Goal: Participate in discussion: Engage in conversation with other users on a specific topic

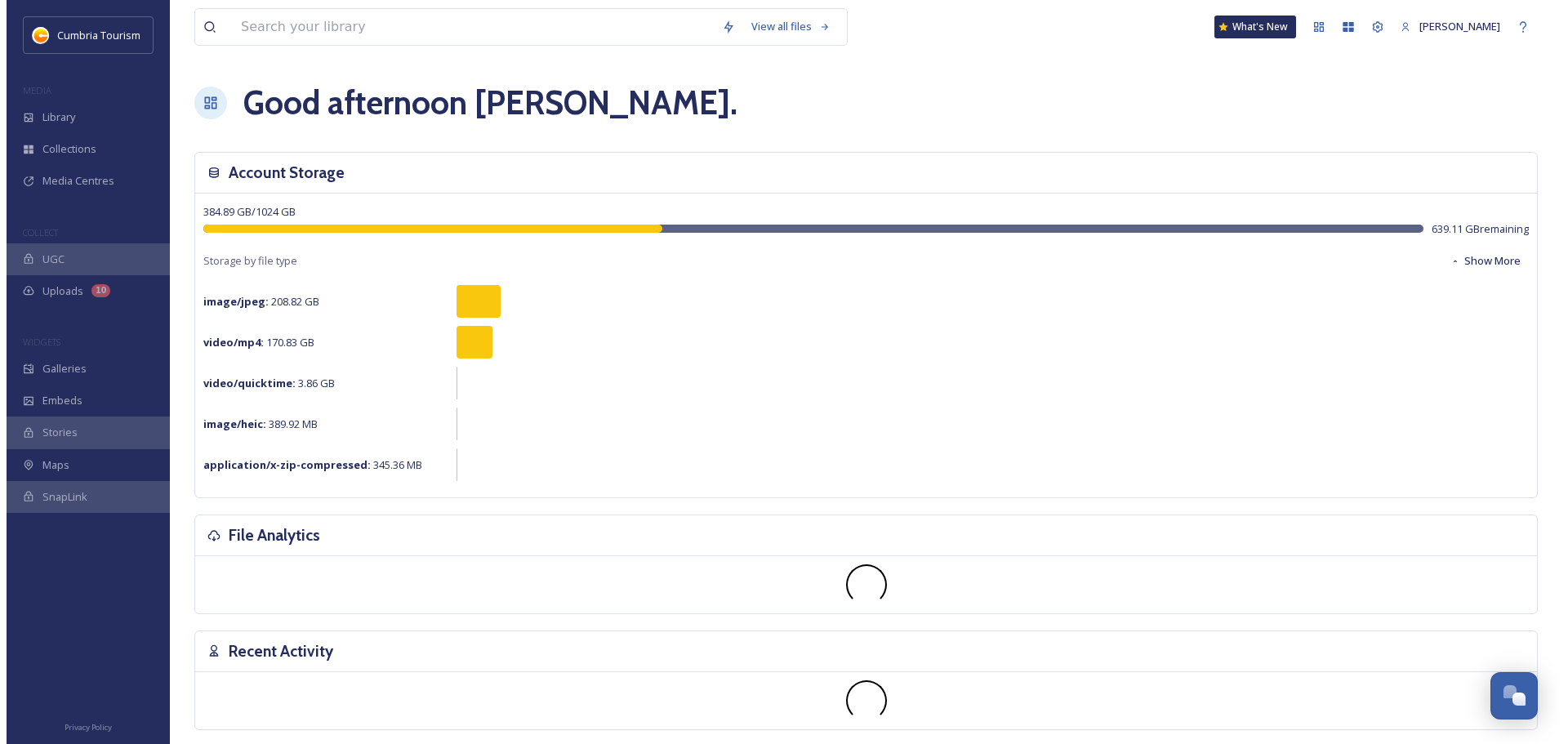
scroll to position [6413, 0]
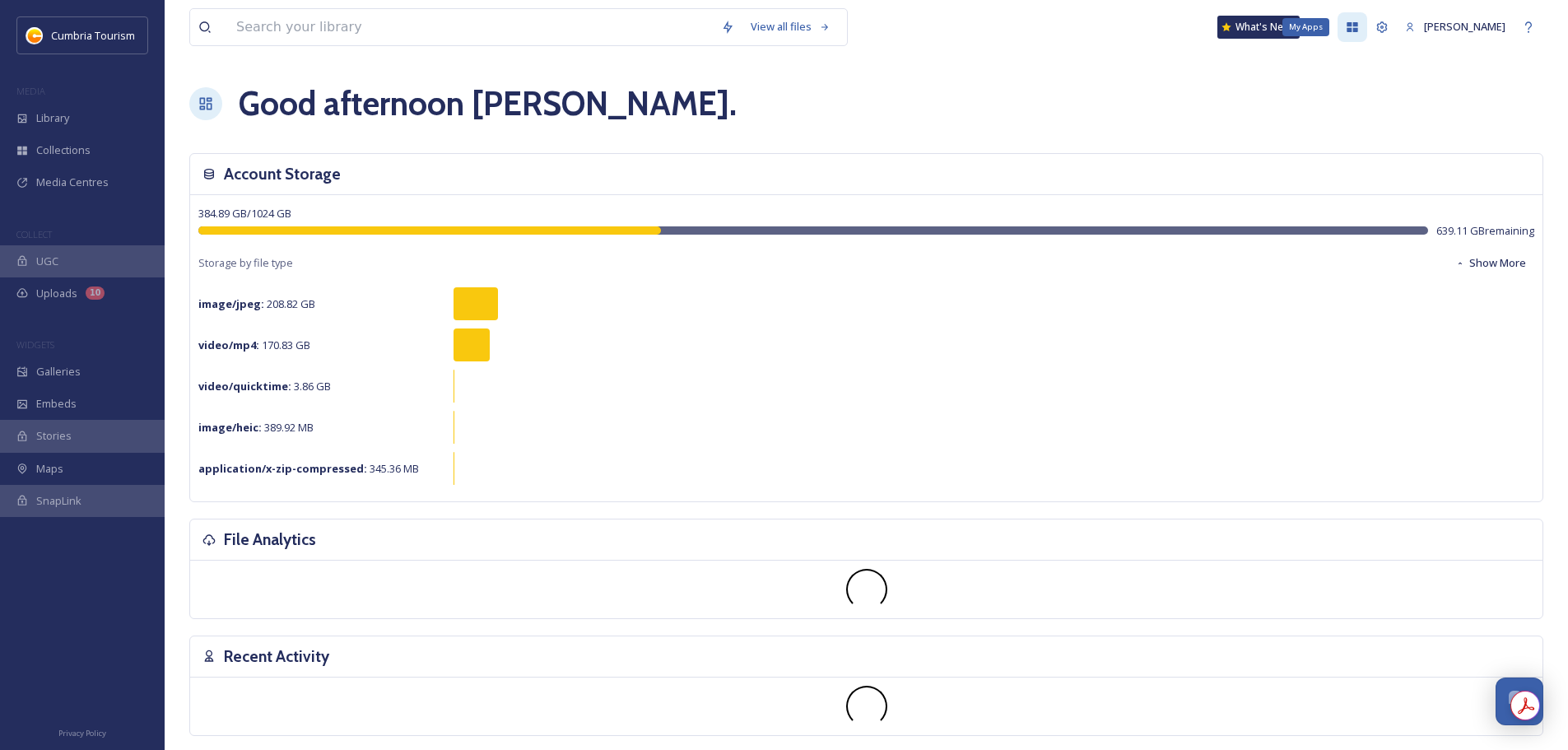
click at [1346, 28] on icon at bounding box center [1353, 28] width 13 height 13
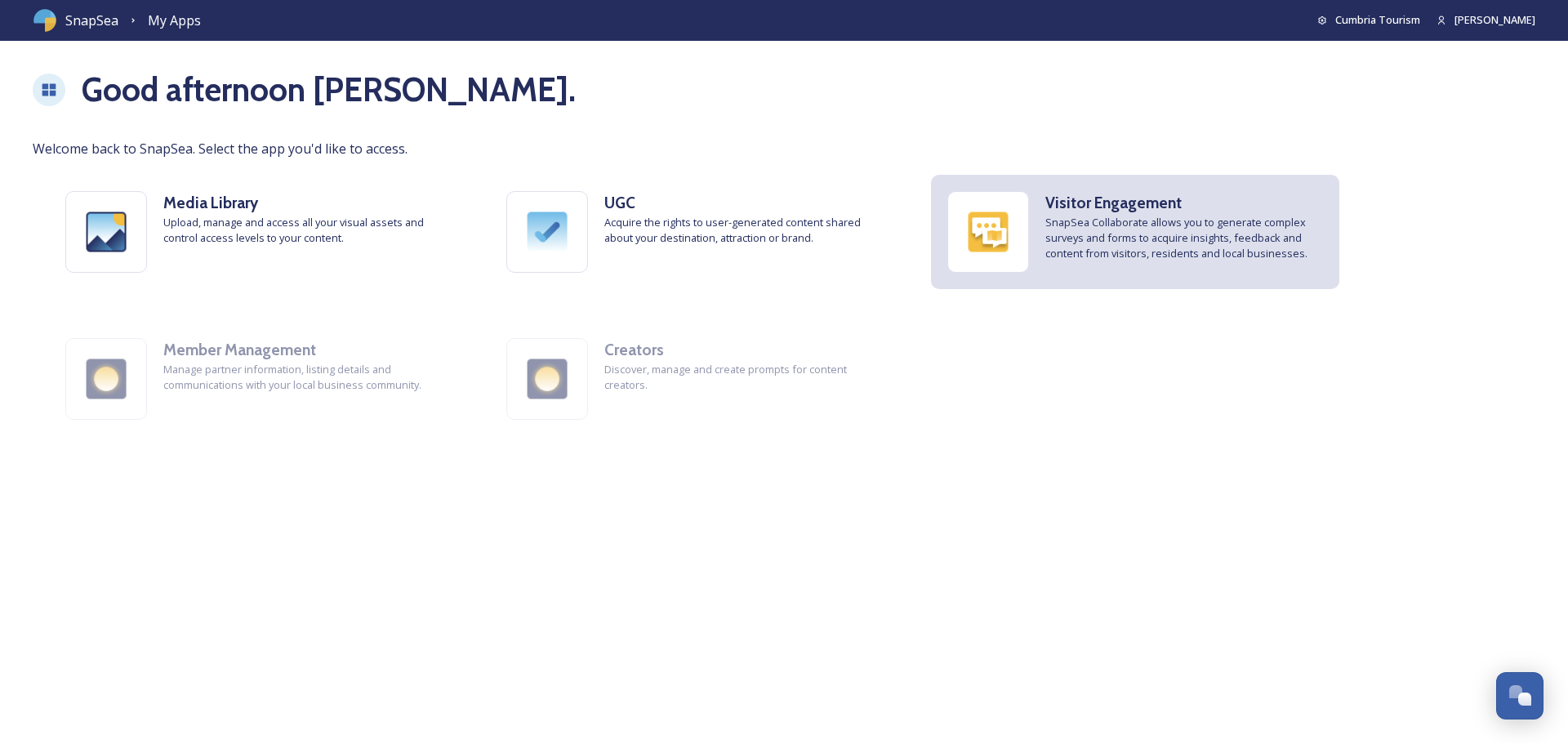
click at [1203, 210] on h3 "Visitor Engagement" at bounding box center [1184, 202] width 277 height 23
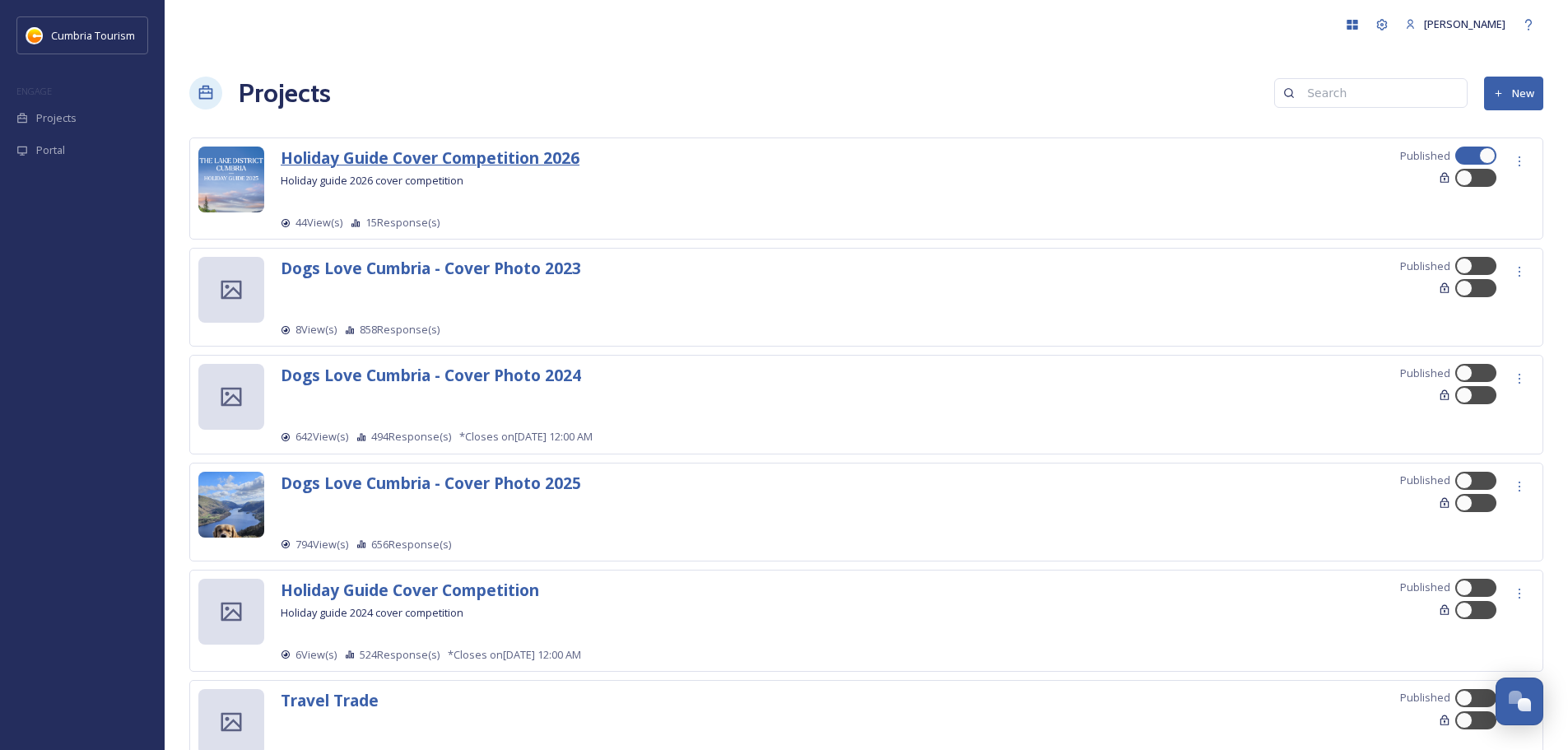
click at [462, 158] on strong "Holiday Guide Cover Competition 2026" at bounding box center [430, 157] width 299 height 22
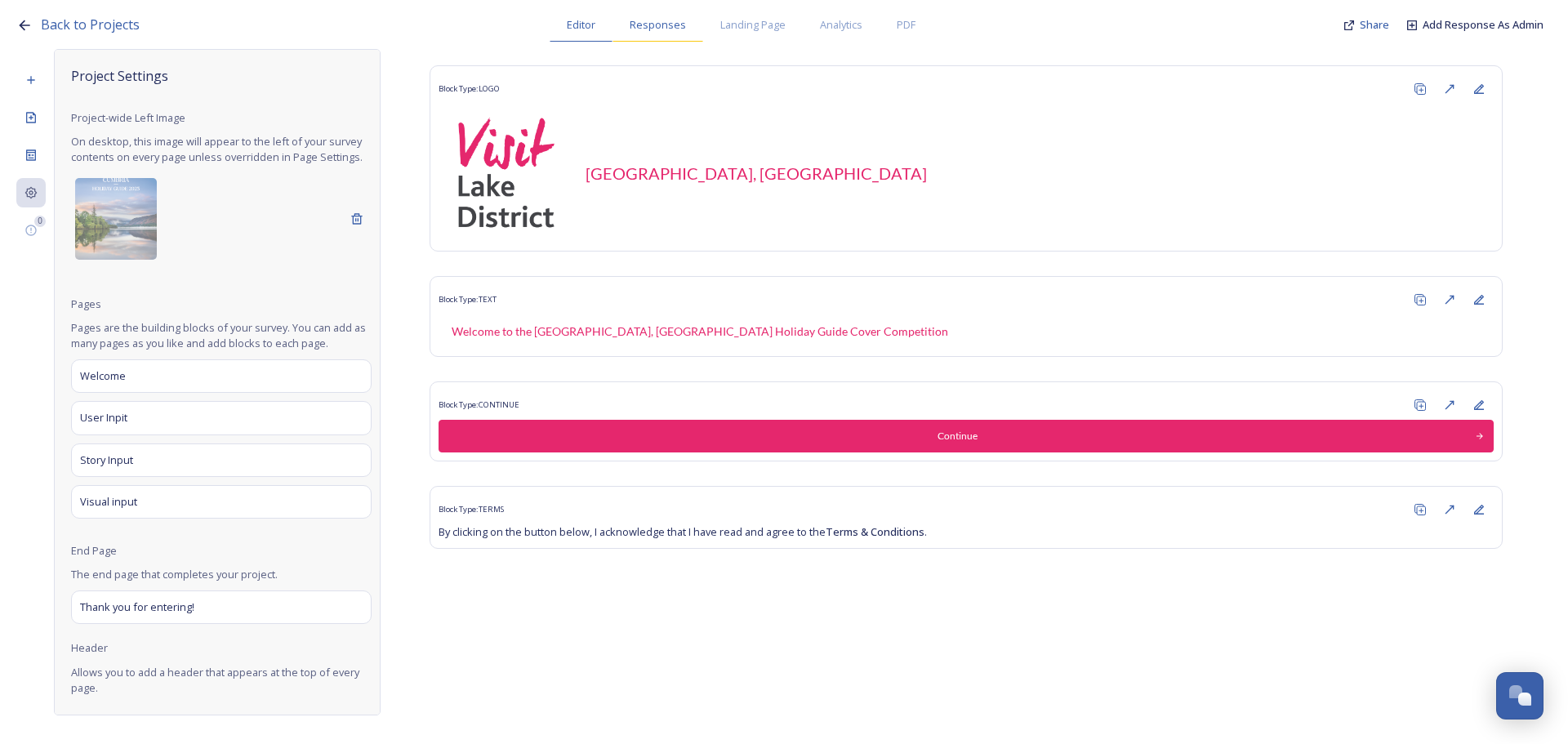
click at [664, 19] on span "Responses" at bounding box center [658, 25] width 57 height 16
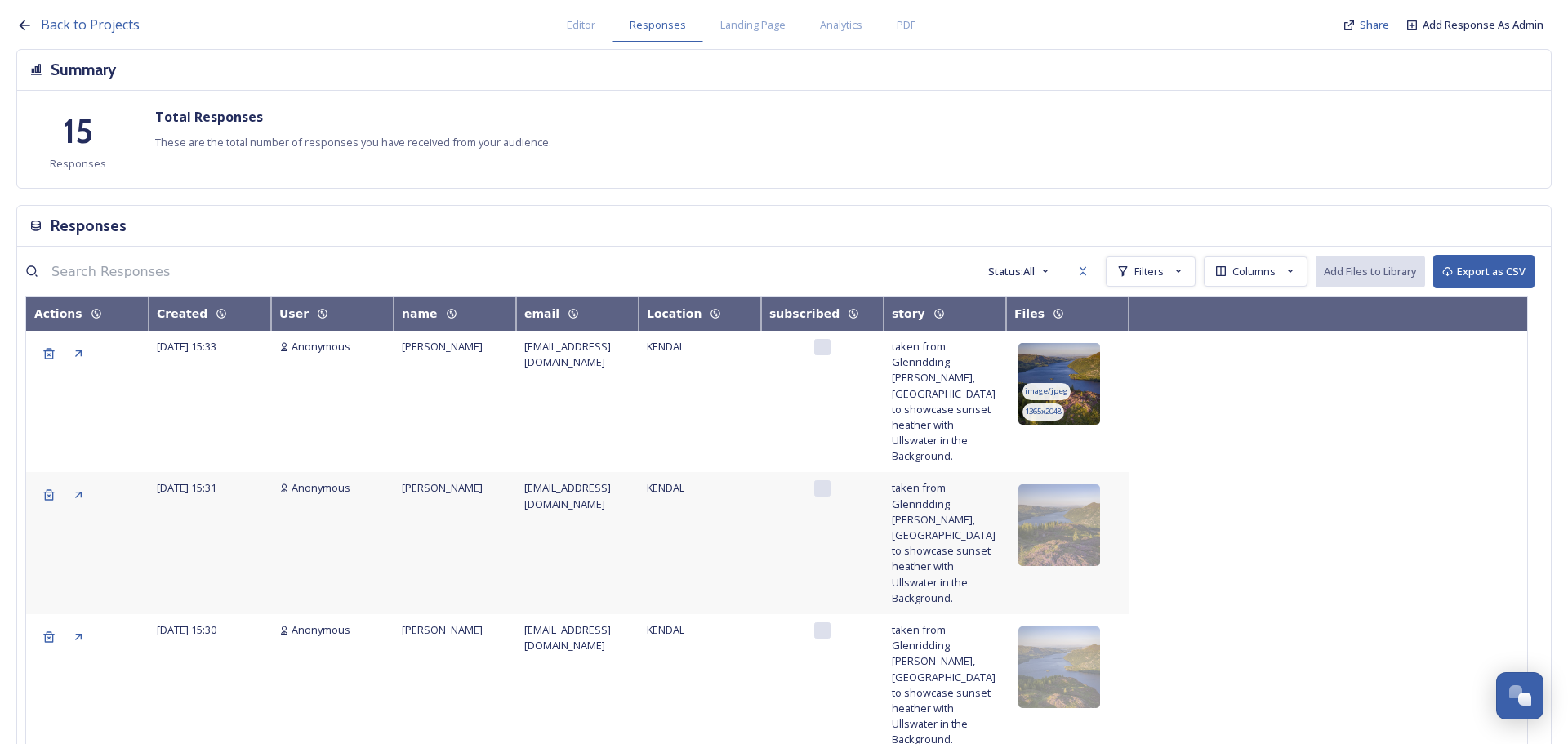
click at [1074, 381] on img at bounding box center [1059, 384] width 82 height 82
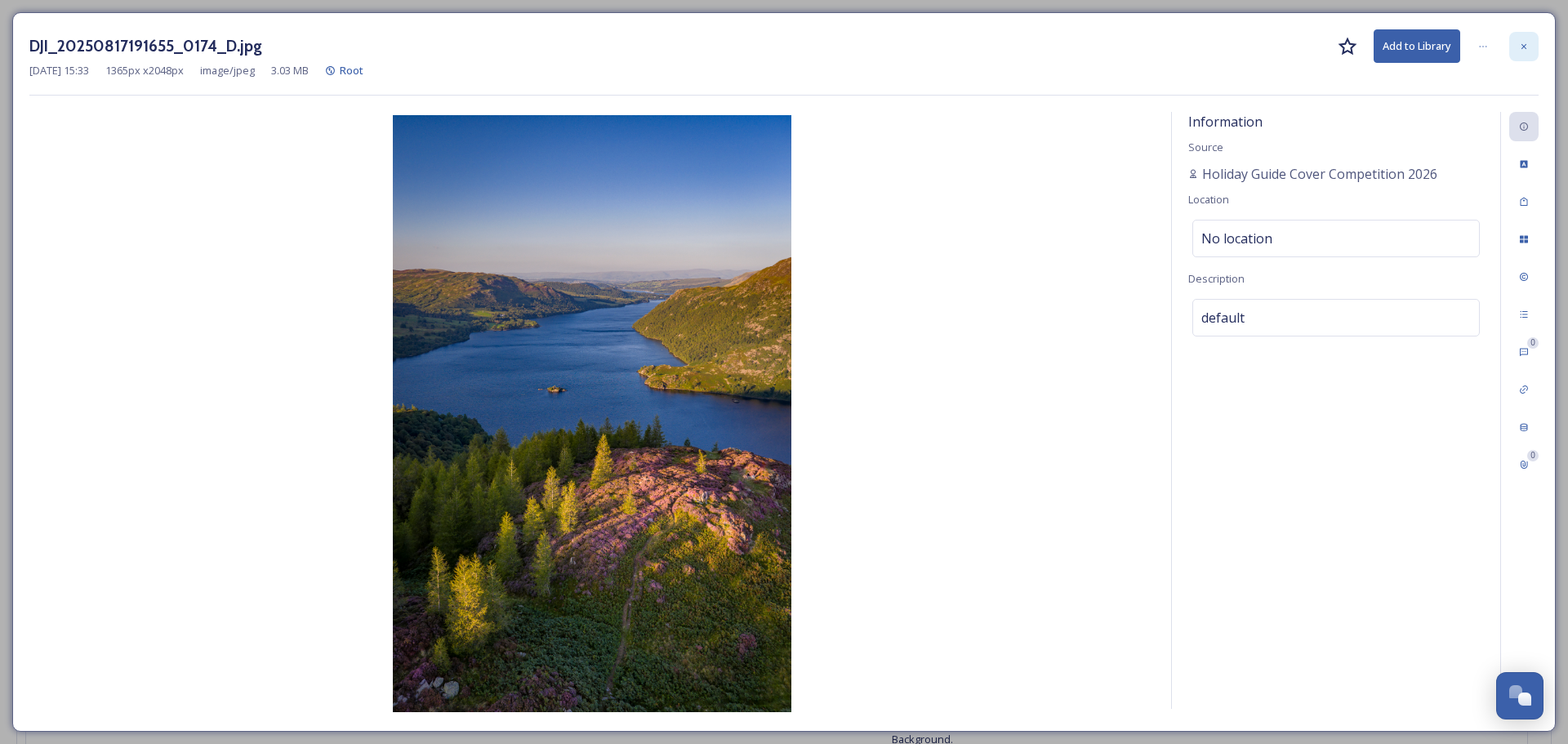
click at [1521, 44] on icon at bounding box center [1524, 46] width 5 height 5
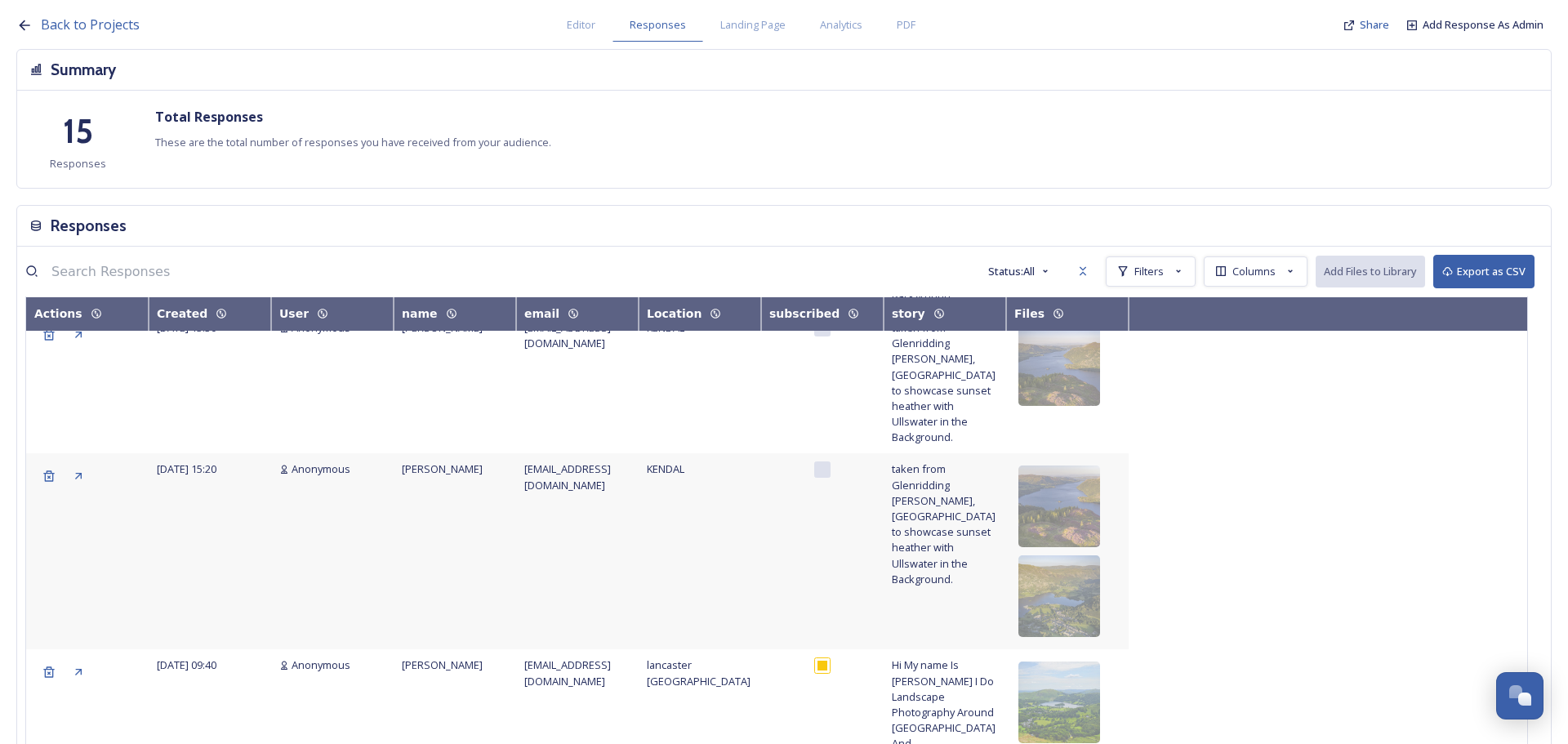
scroll to position [327, 0]
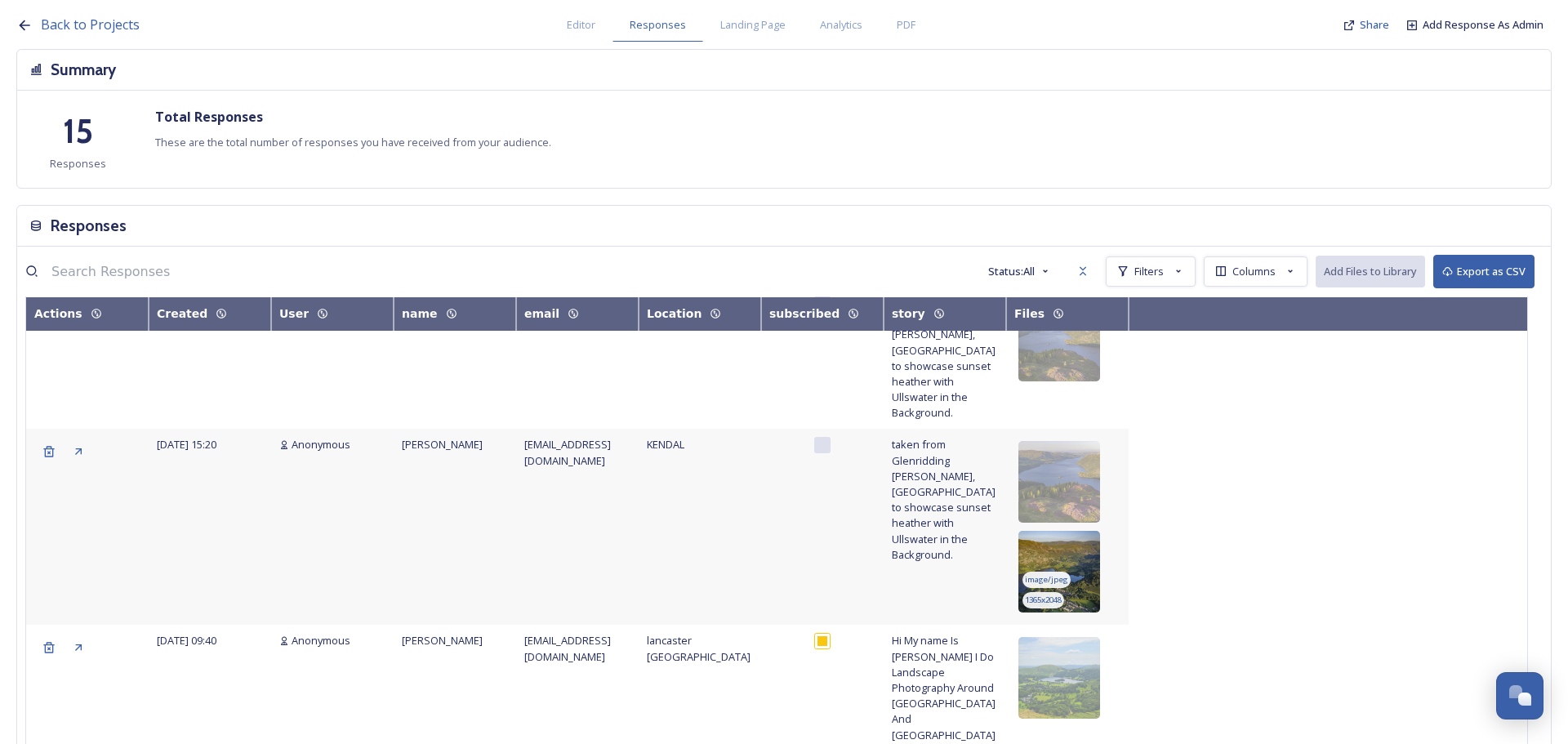
click at [1057, 531] on img at bounding box center [1059, 572] width 82 height 82
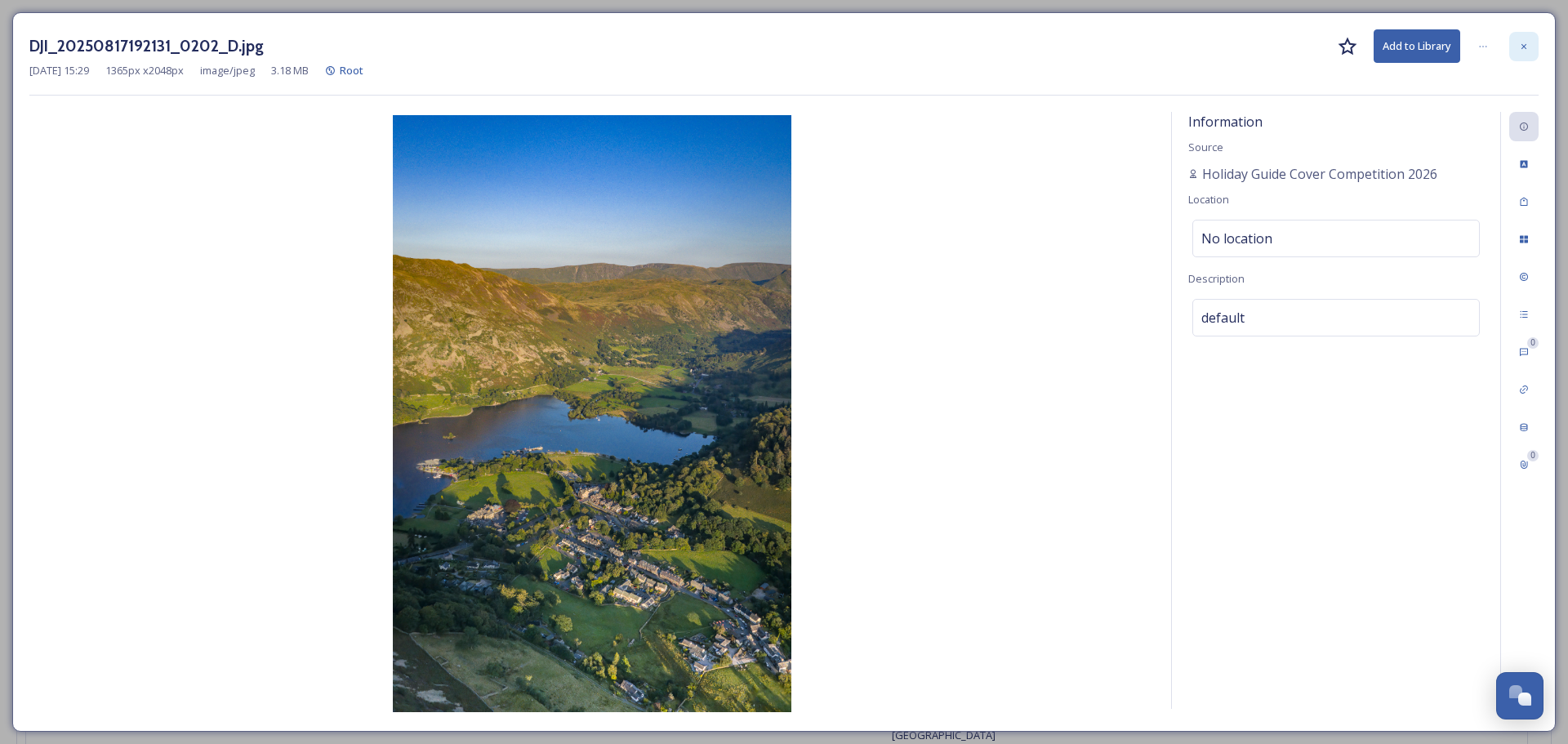
click at [1529, 43] on div at bounding box center [1523, 46] width 29 height 29
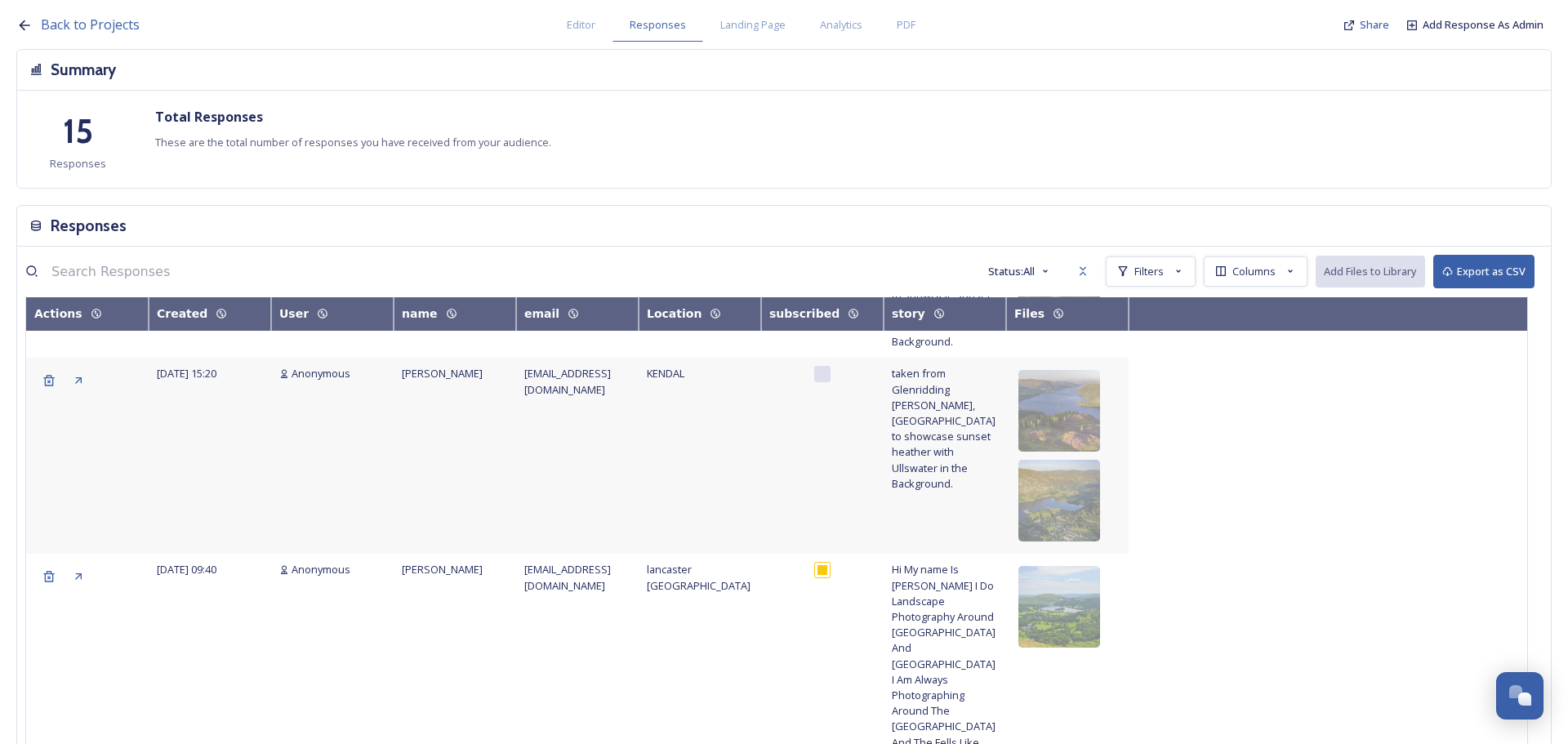
scroll to position [490, 0]
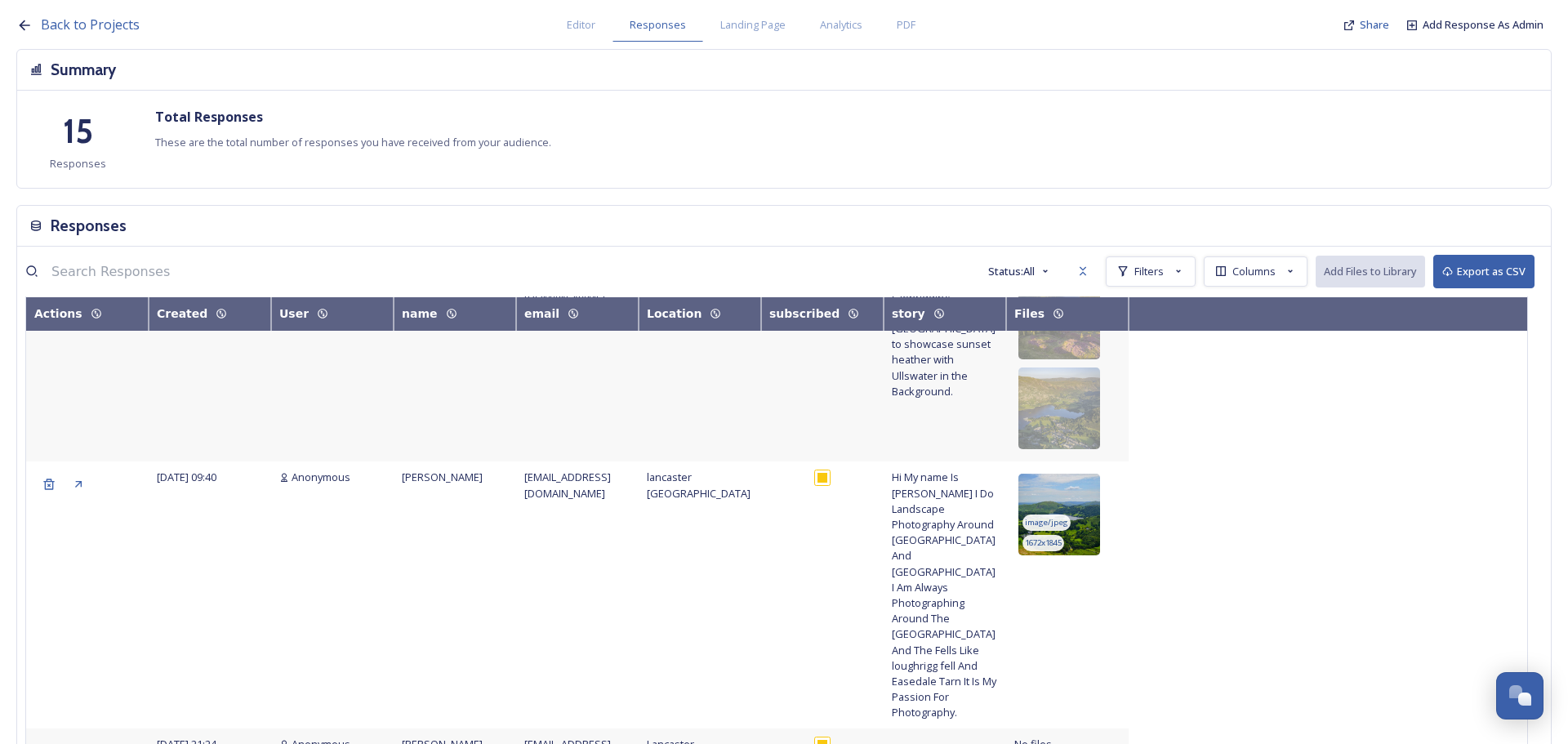
click at [1089, 473] on img at bounding box center [1059, 514] width 82 height 82
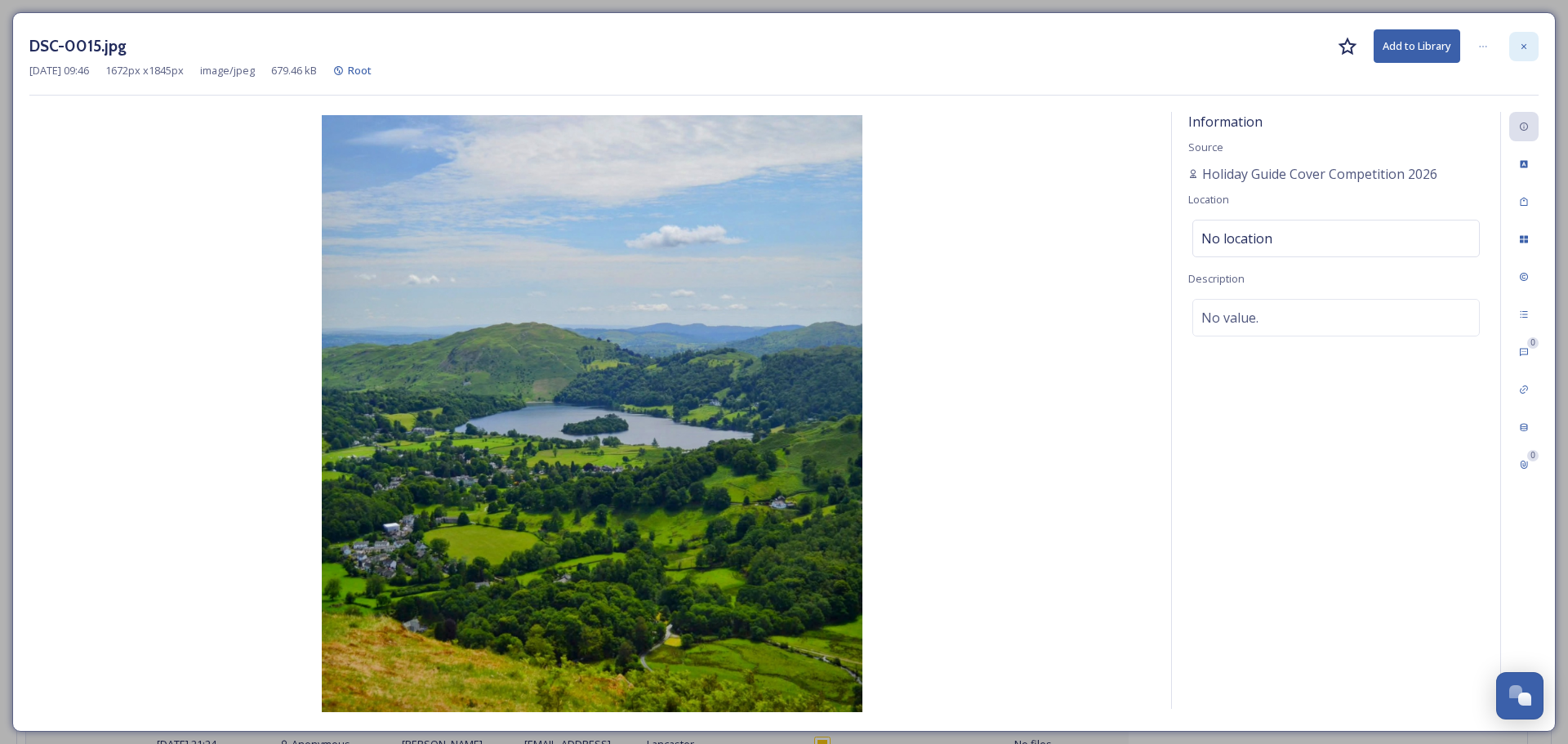
click at [1531, 44] on div at bounding box center [1523, 46] width 29 height 29
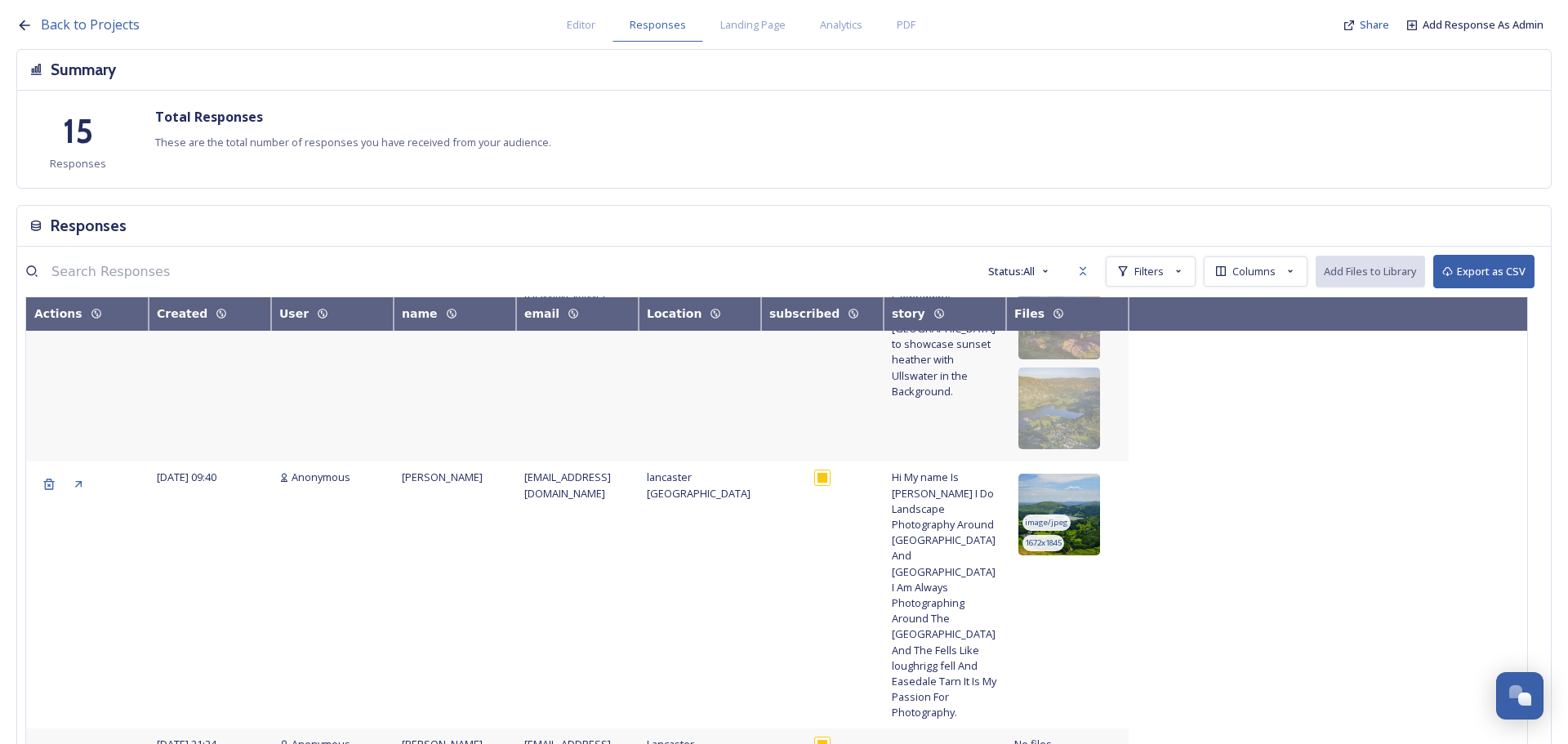
click at [1066, 473] on img at bounding box center [1059, 514] width 82 height 82
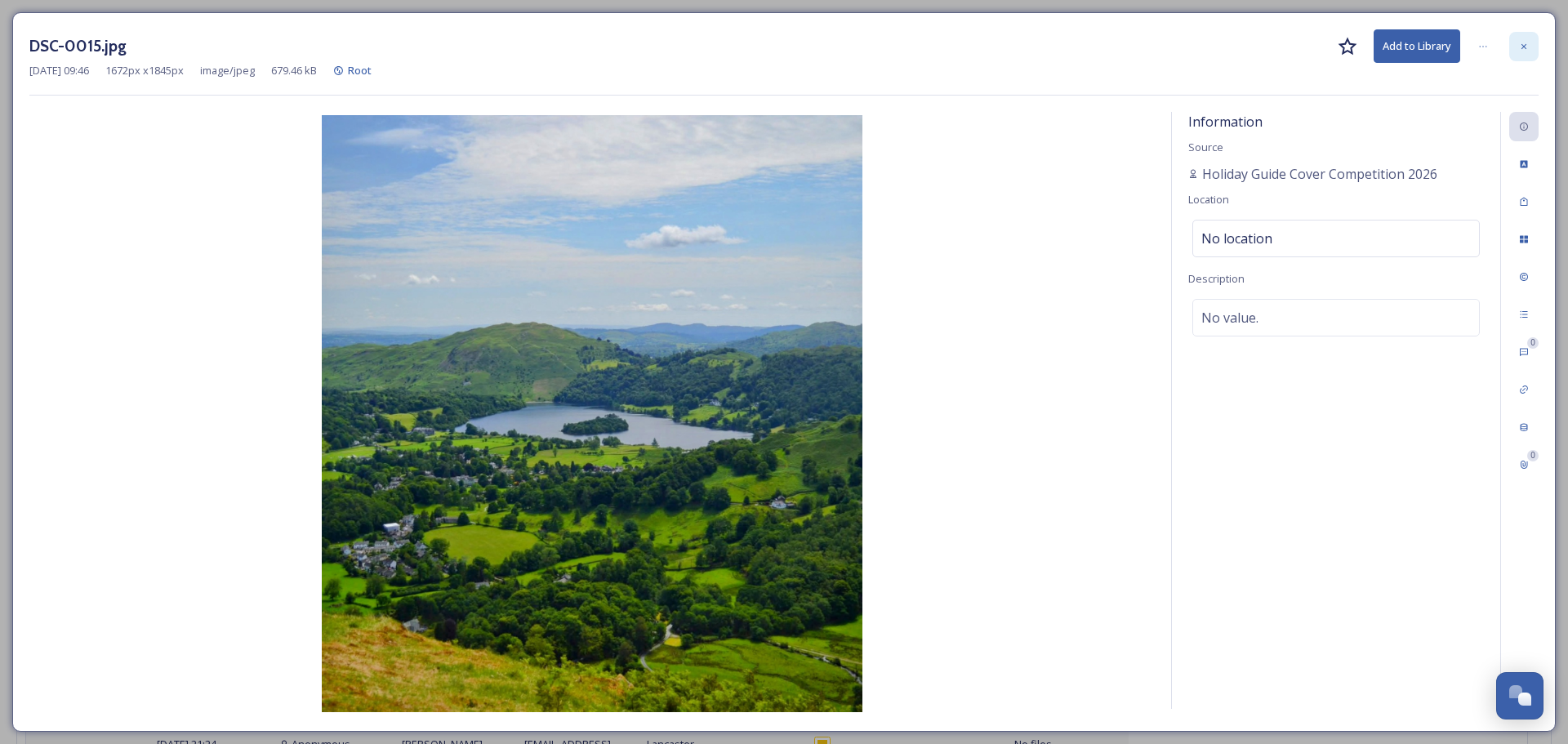
click at [1526, 46] on icon at bounding box center [1524, 47] width 10 height 10
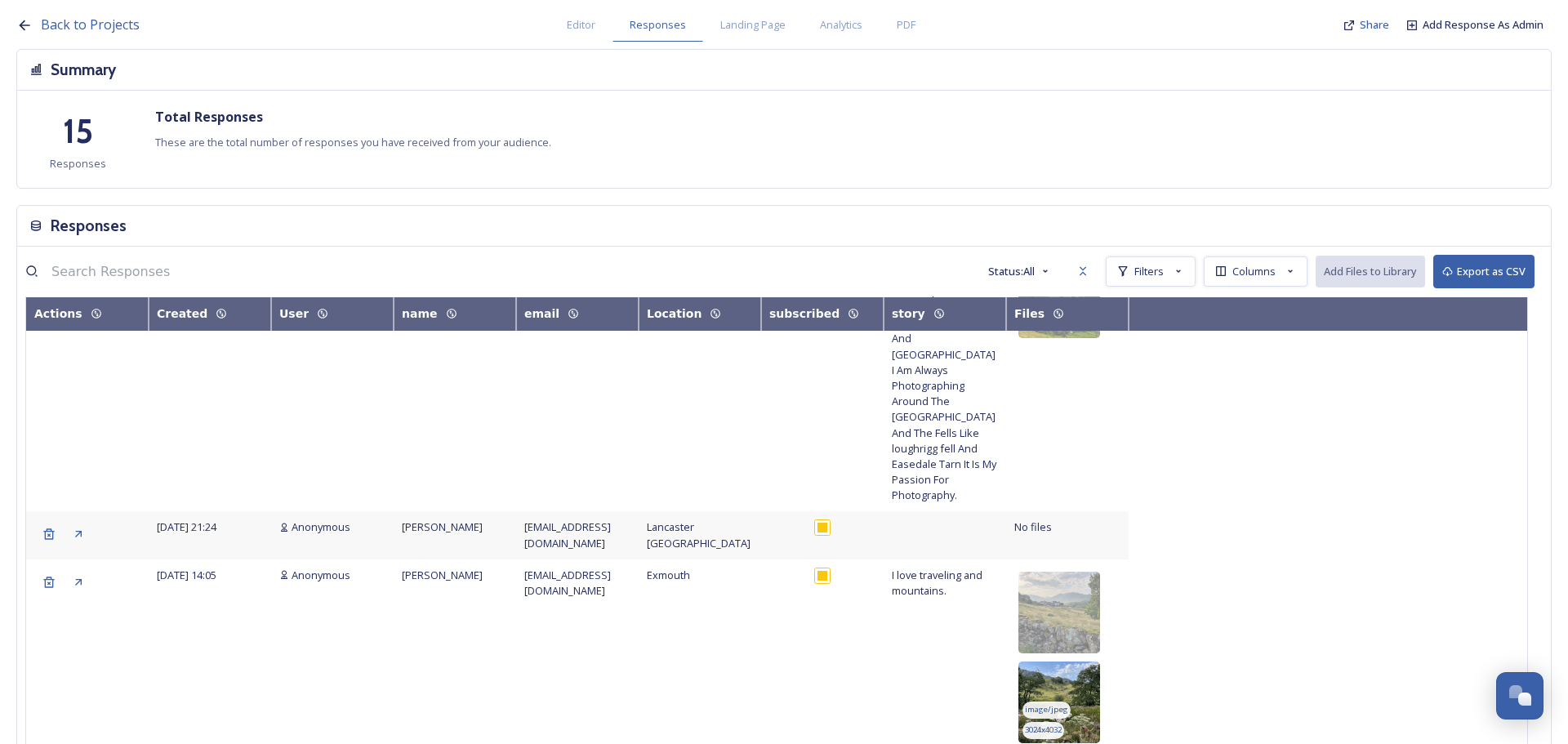
scroll to position [735, 0]
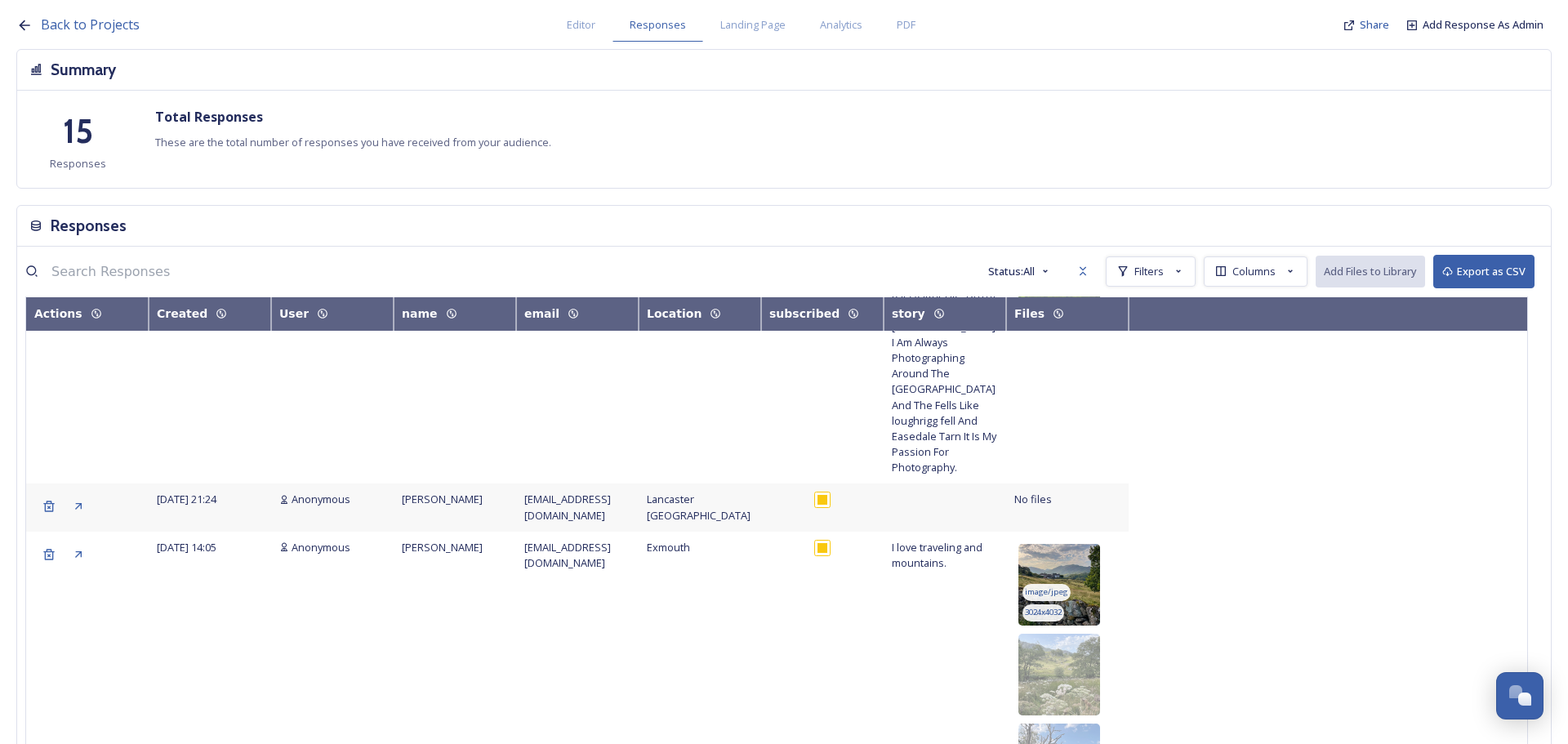
click at [1089, 544] on img at bounding box center [1059, 585] width 82 height 82
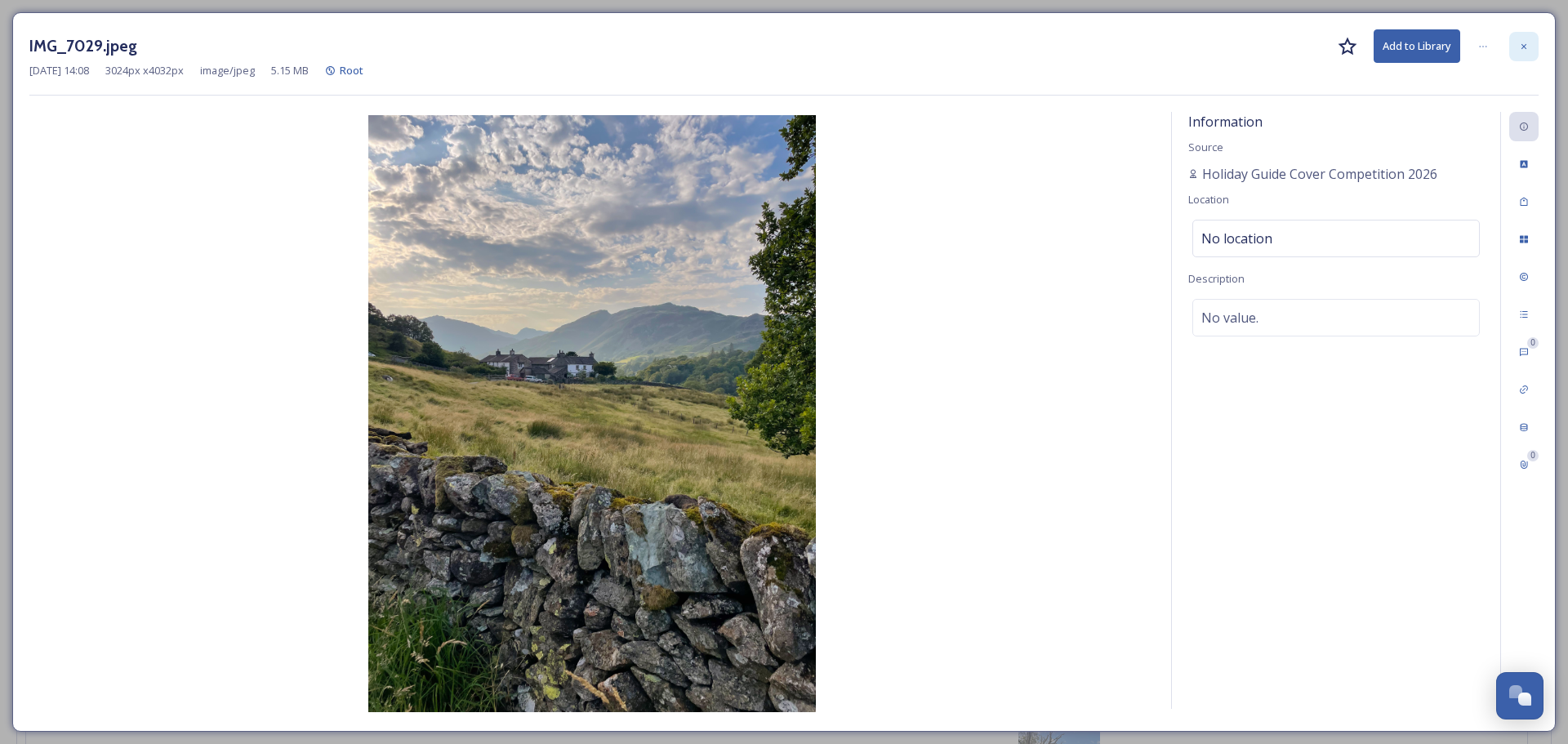
click at [1529, 49] on div at bounding box center [1523, 46] width 29 height 29
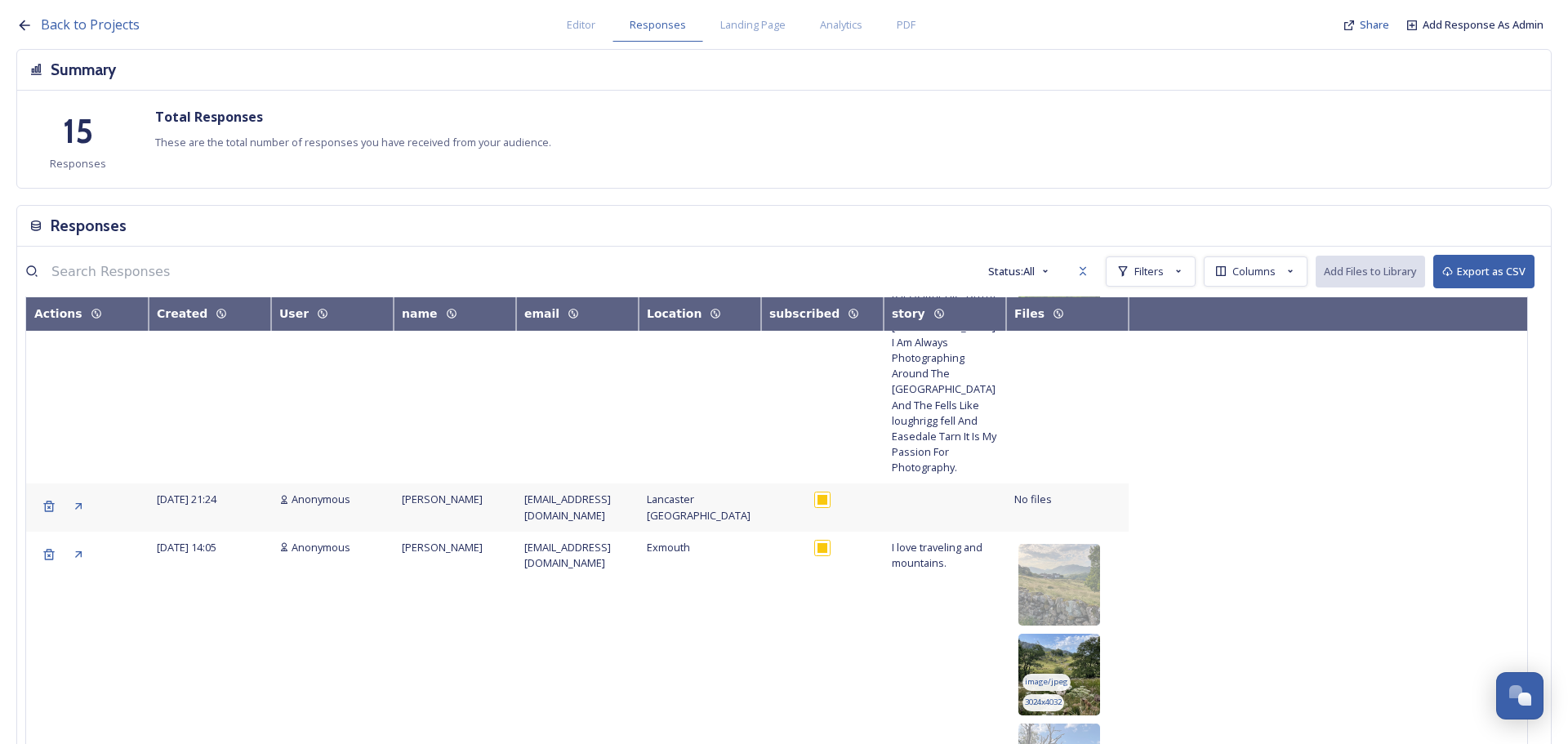
click at [1081, 634] on img at bounding box center [1059, 675] width 82 height 82
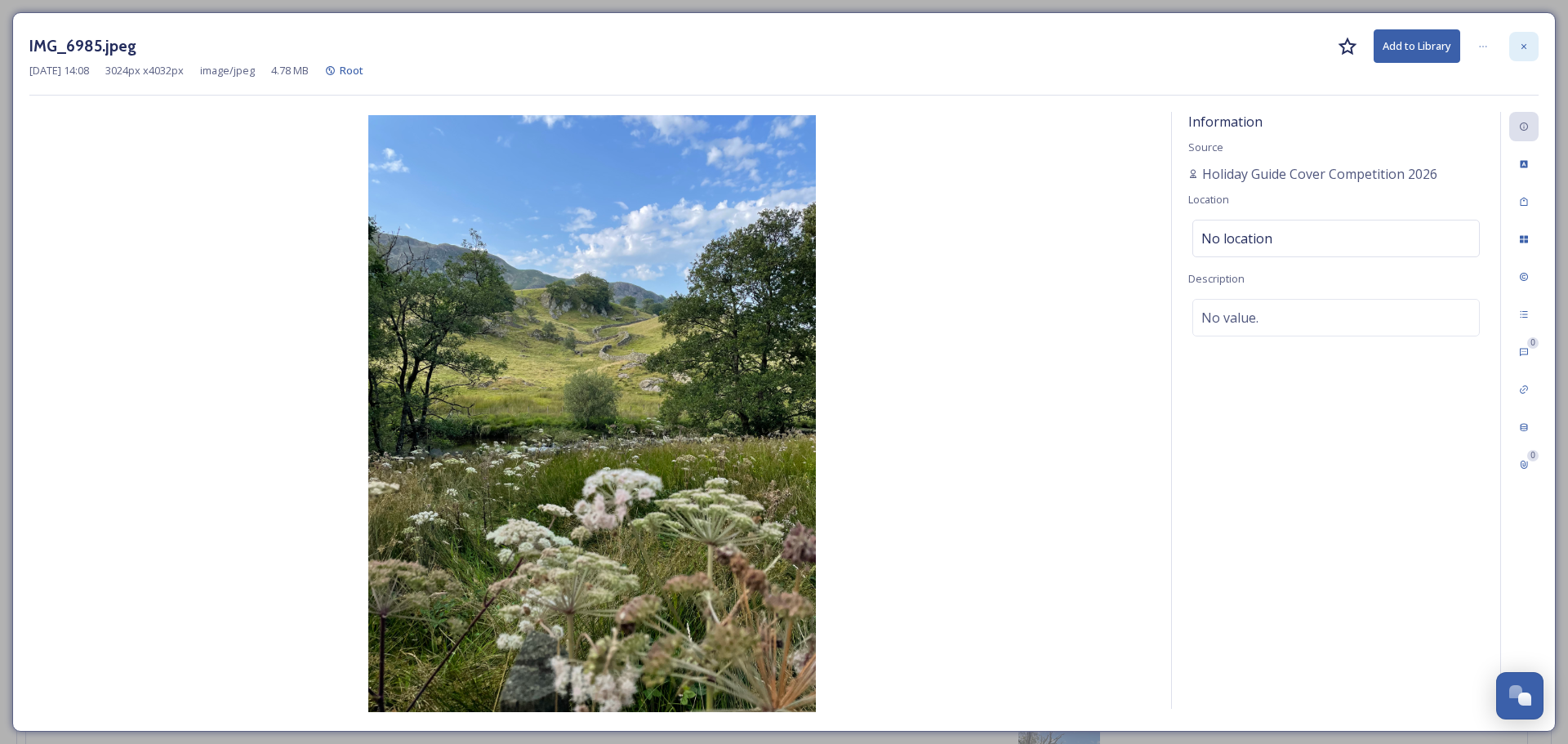
click at [1526, 46] on icon at bounding box center [1524, 47] width 10 height 10
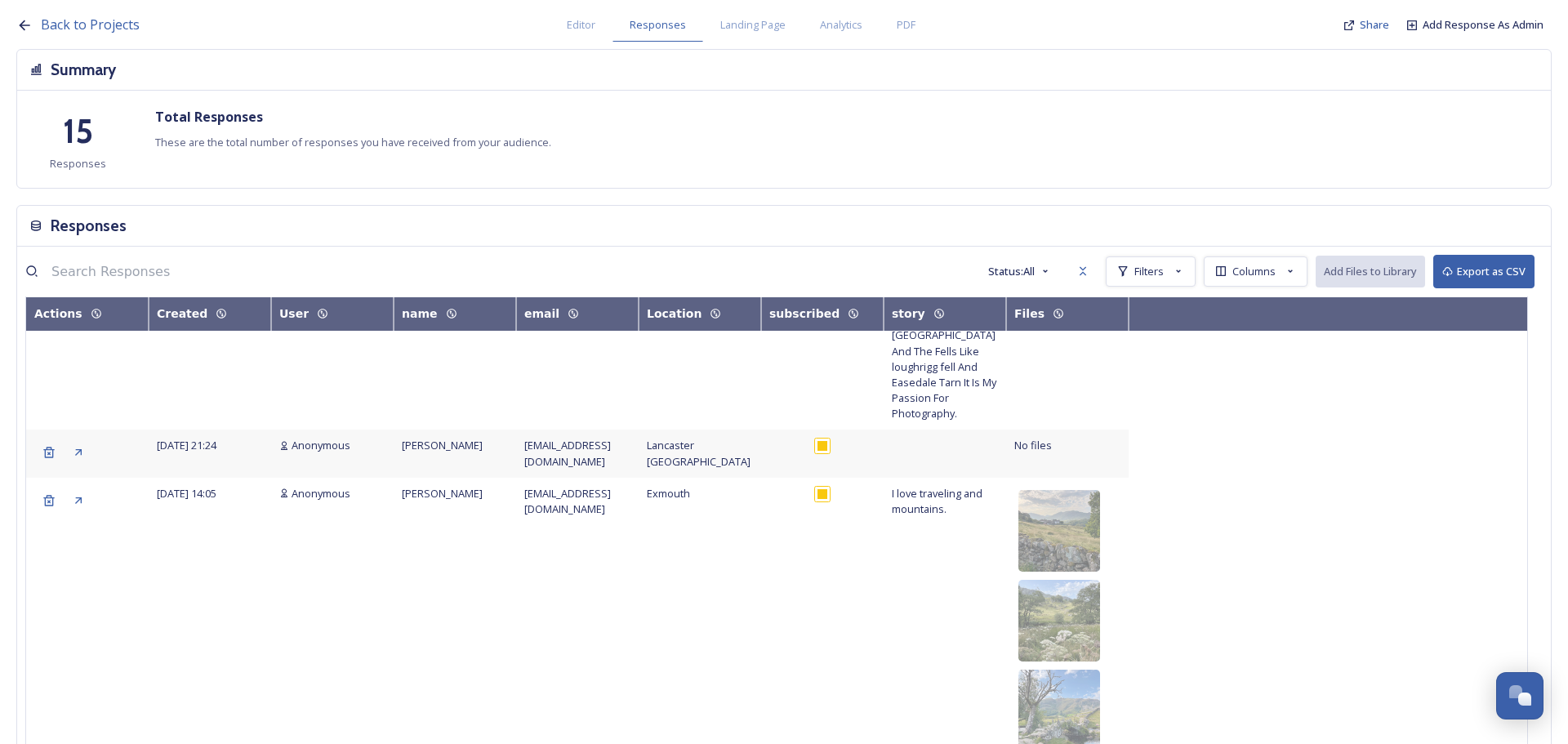
scroll to position [816, 0]
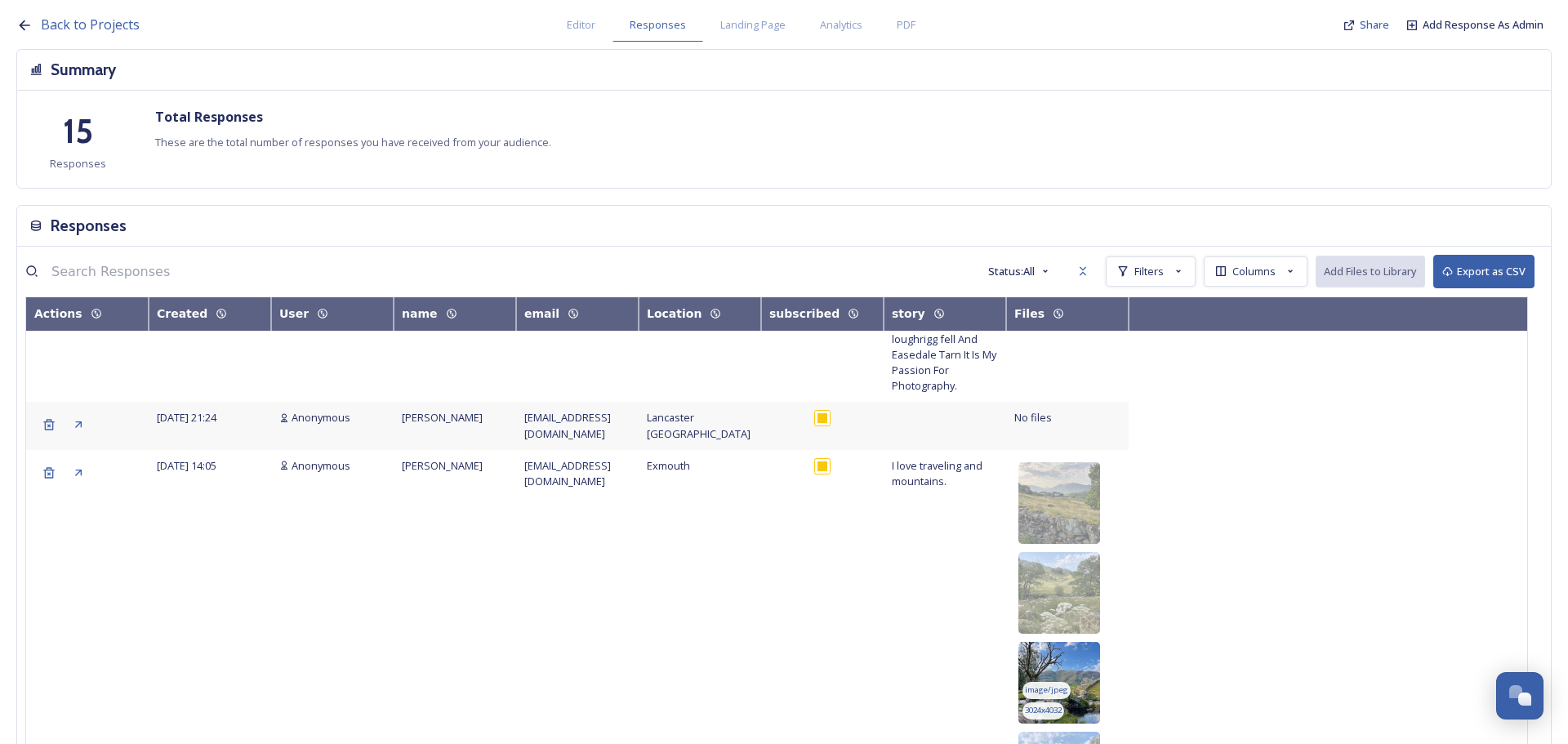
click at [1086, 642] on img at bounding box center [1059, 682] width 82 height 82
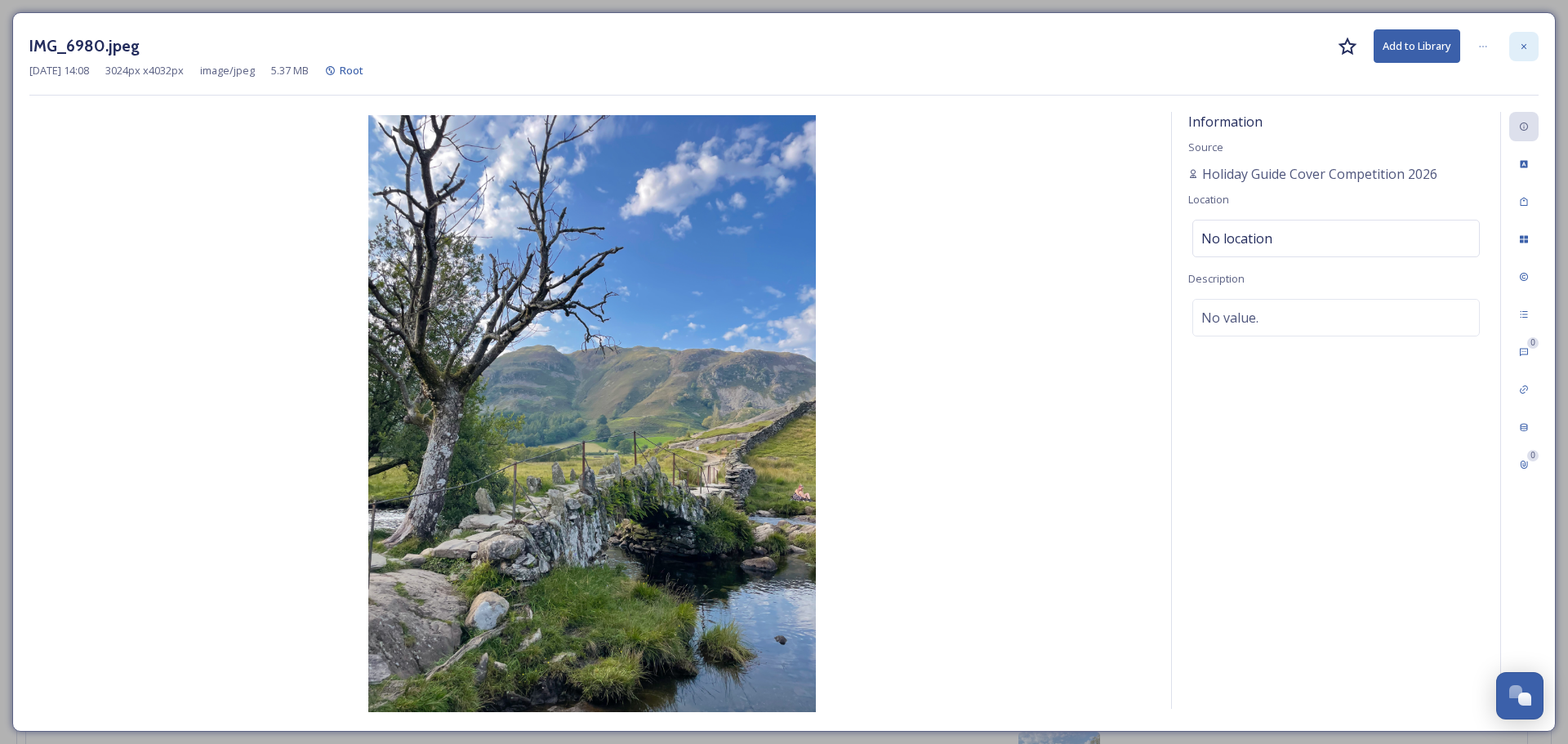
click at [1520, 44] on icon at bounding box center [1524, 47] width 10 height 10
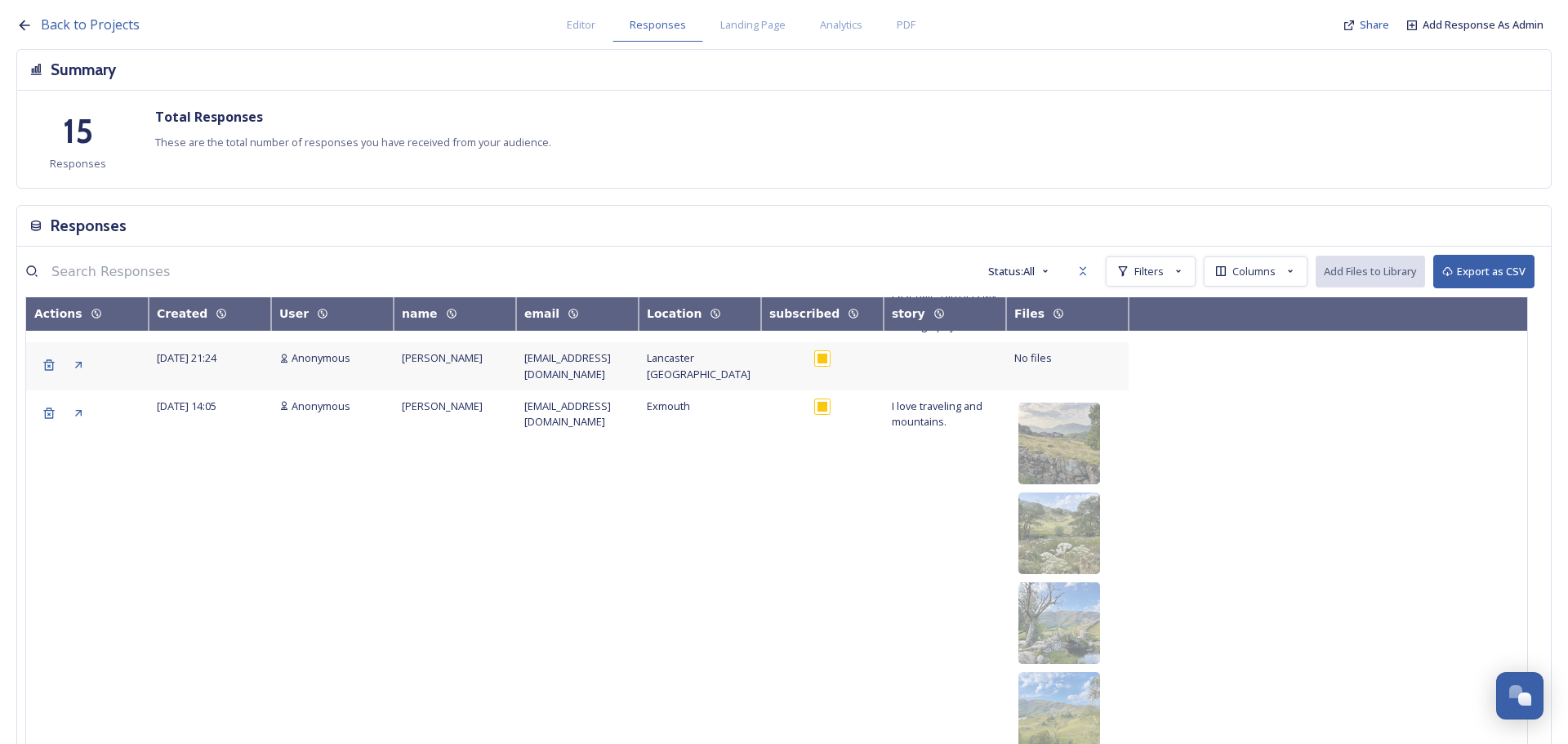
scroll to position [898, 0]
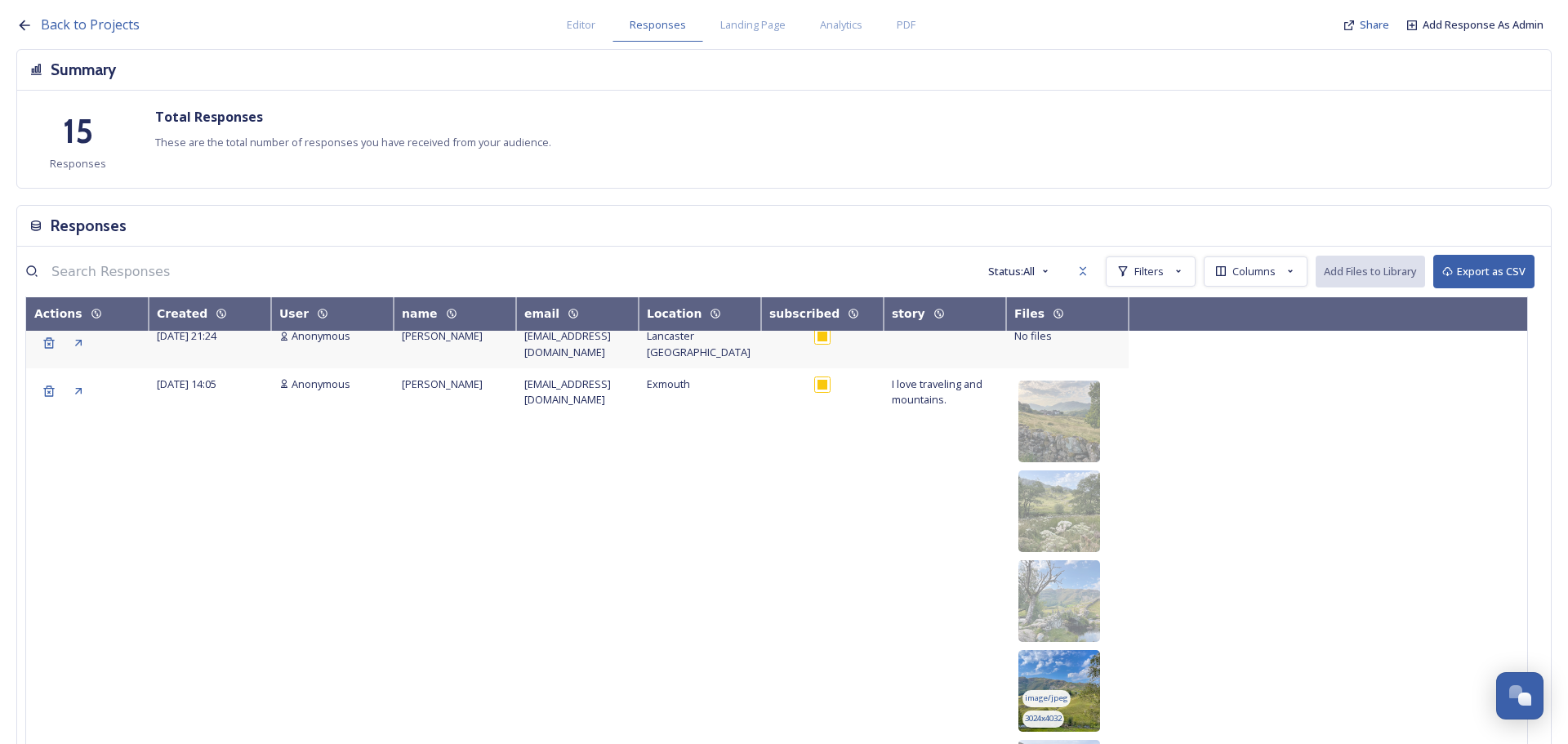
click at [1089, 650] on img at bounding box center [1059, 691] width 82 height 82
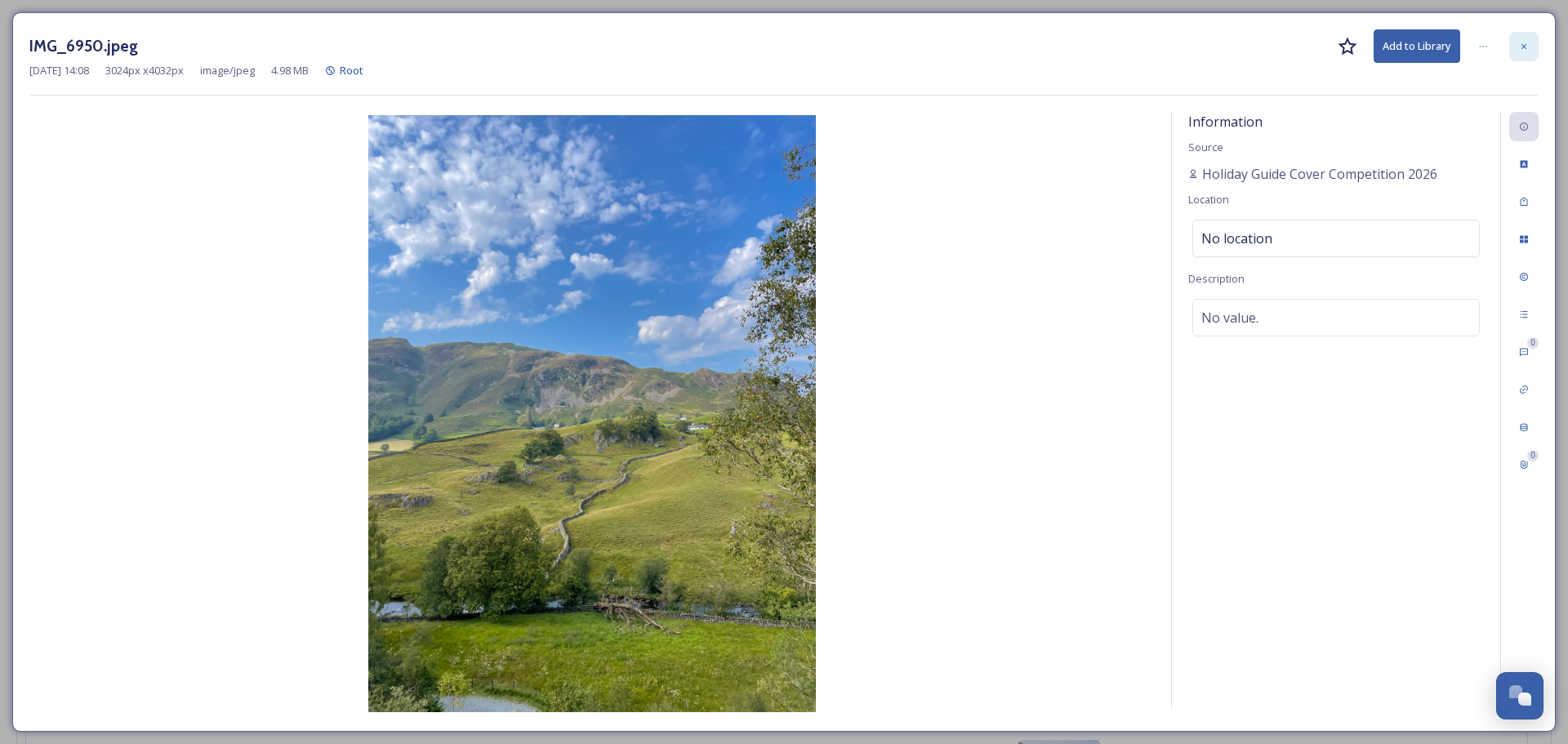
click at [1516, 46] on div at bounding box center [1523, 46] width 29 height 29
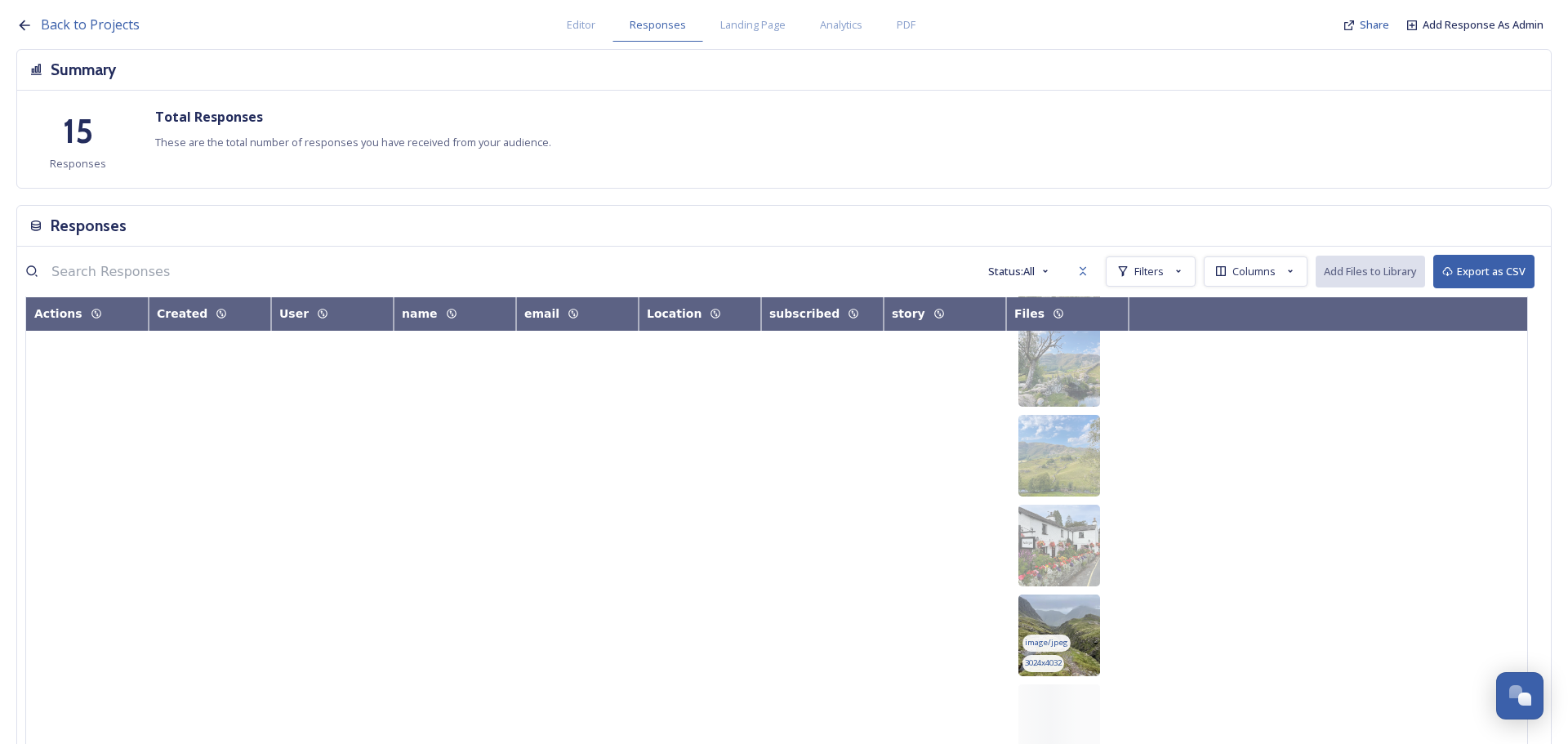
scroll to position [1143, 0]
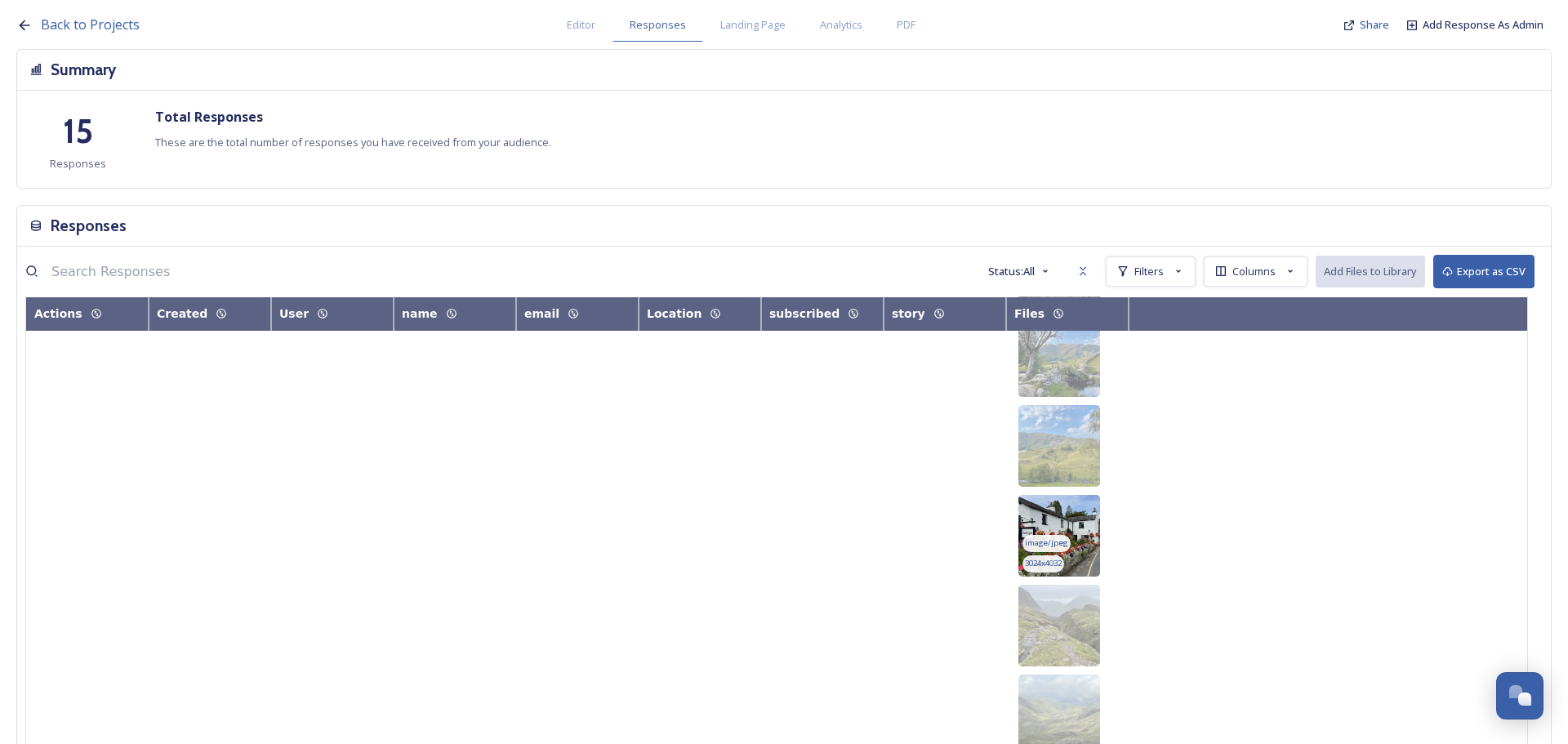
click at [1086, 495] on img at bounding box center [1059, 536] width 82 height 82
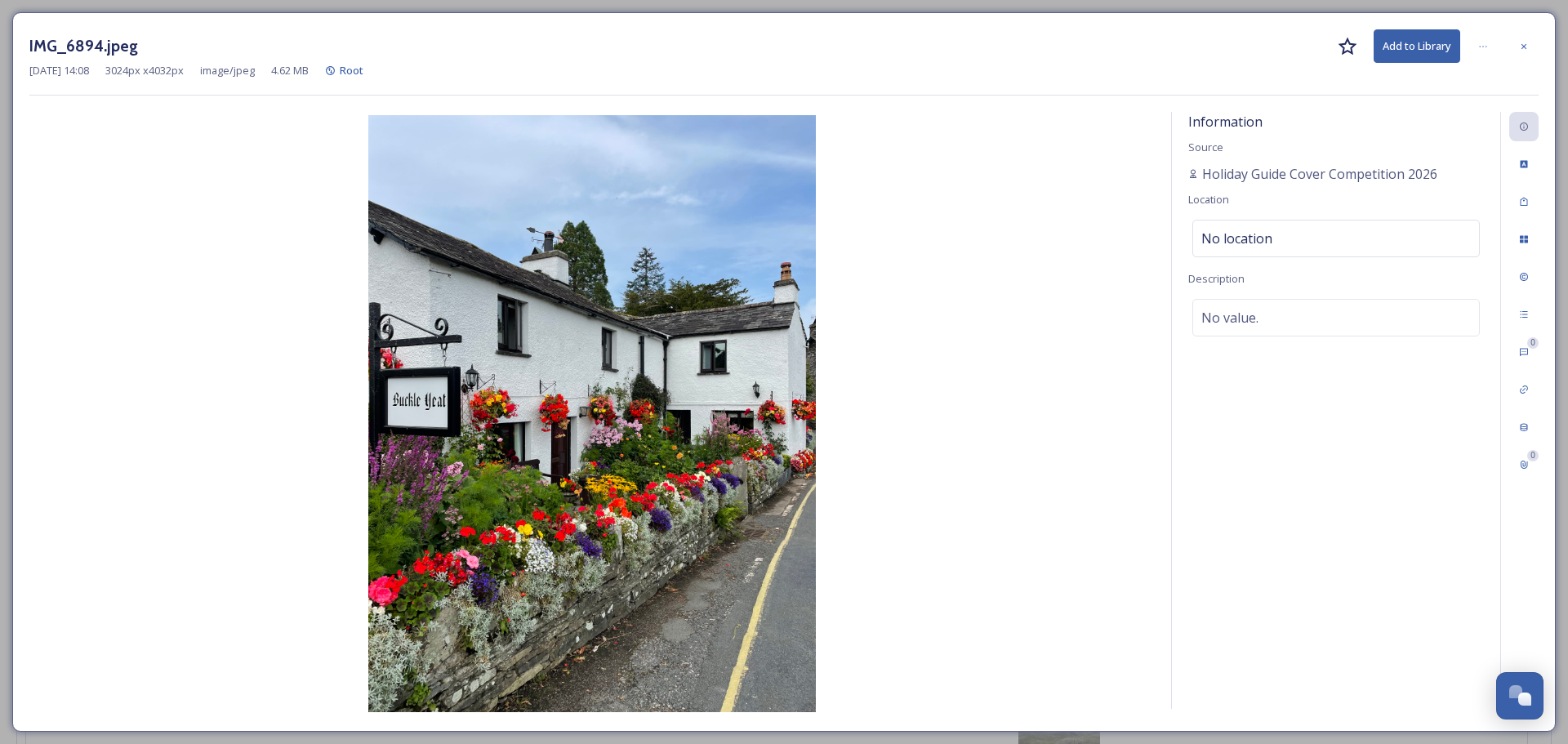
click at [1555, 47] on div "IMG_6894.jpeg Add to Library [DATE] 14:08 3024 px x 4032 px image/jpeg 4.62 MB …" at bounding box center [784, 372] width 1543 height 719
click at [1544, 42] on div "IMG_6894.jpeg Add to Library [DATE] 14:08 3024 px x 4032 px image/jpeg 4.62 MB …" at bounding box center [784, 372] width 1543 height 719
click at [1536, 45] on div at bounding box center [1523, 46] width 29 height 29
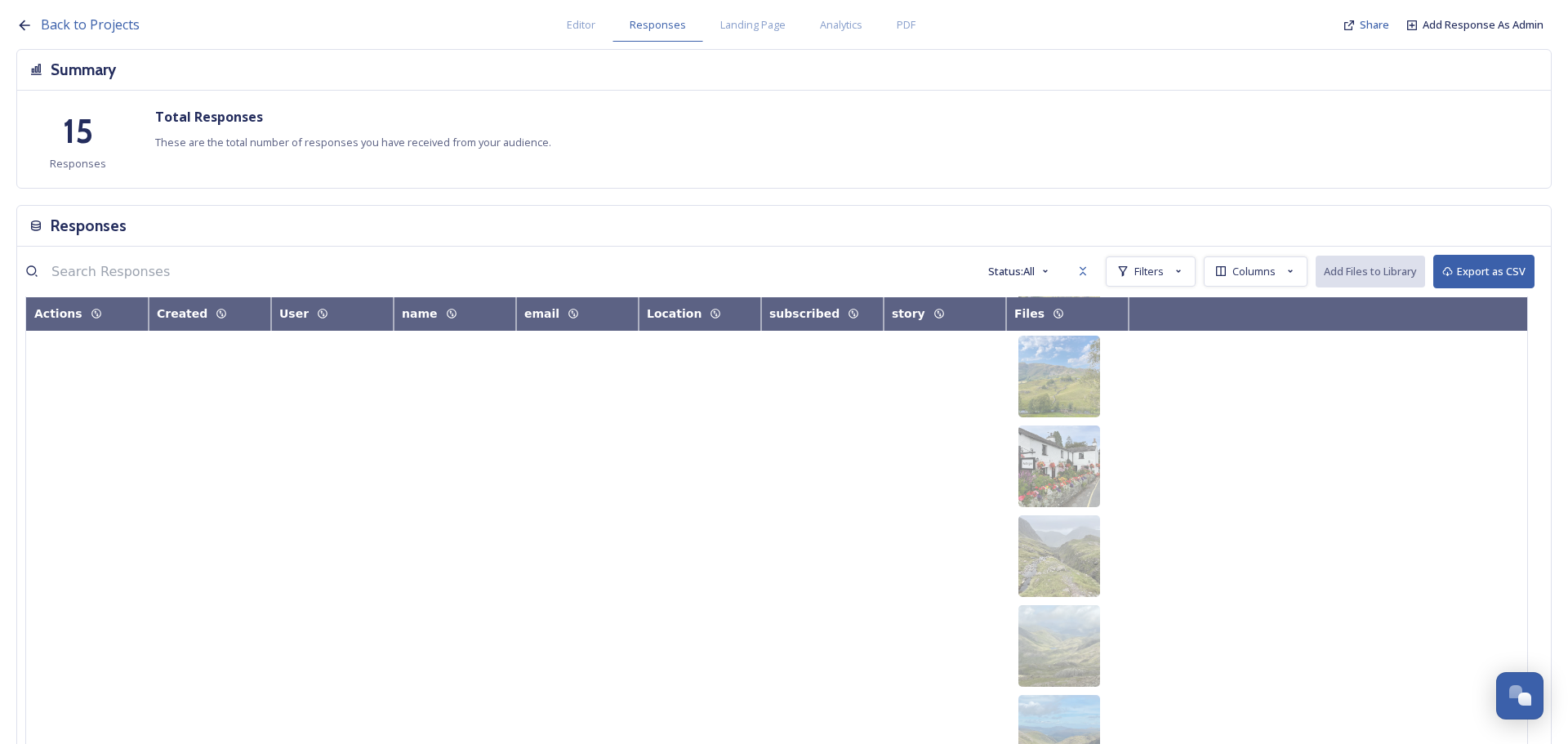
scroll to position [1306, 0]
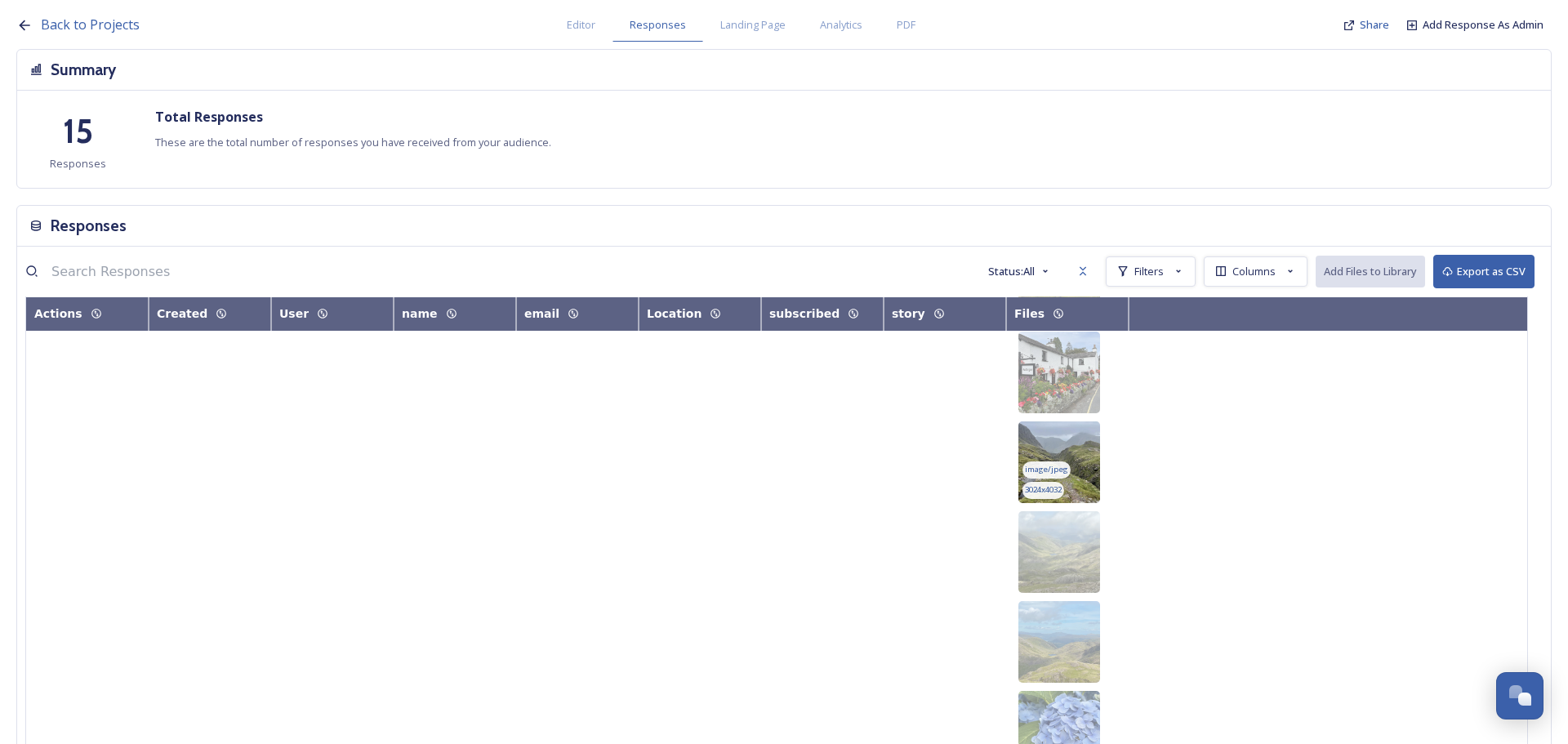
click at [1082, 424] on img at bounding box center [1059, 462] width 82 height 82
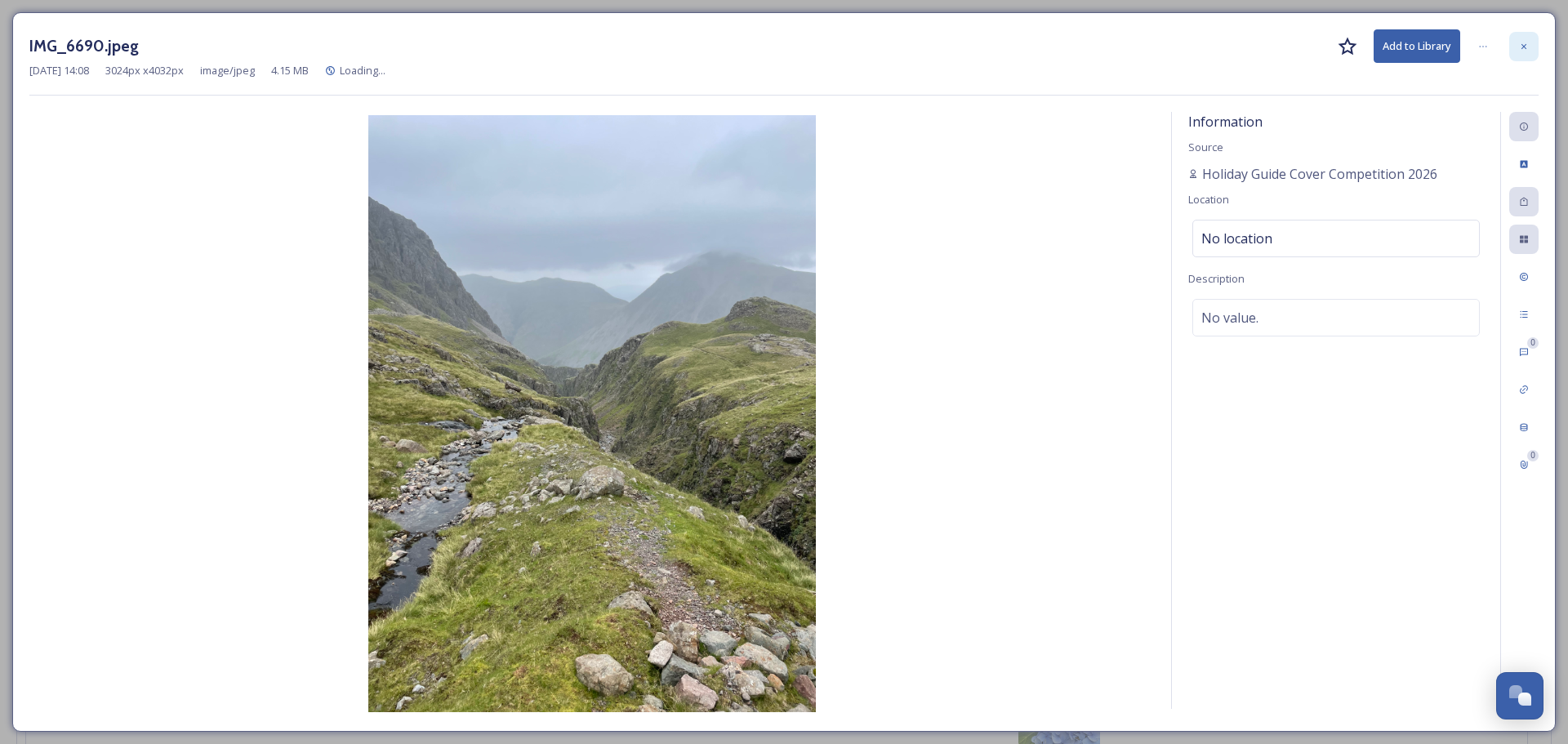
click at [1523, 52] on div at bounding box center [1523, 46] width 29 height 29
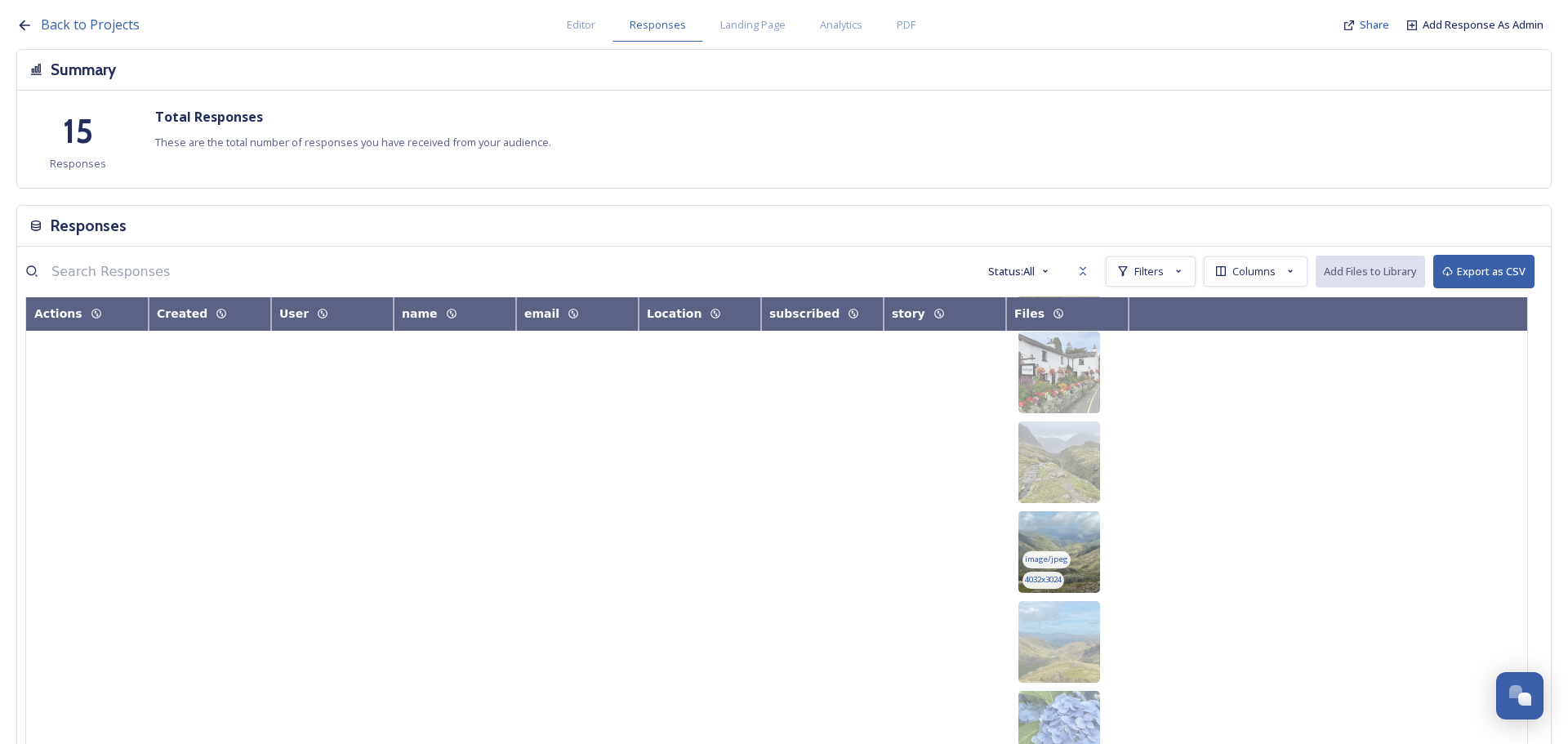
click at [1095, 512] on img at bounding box center [1059, 552] width 82 height 82
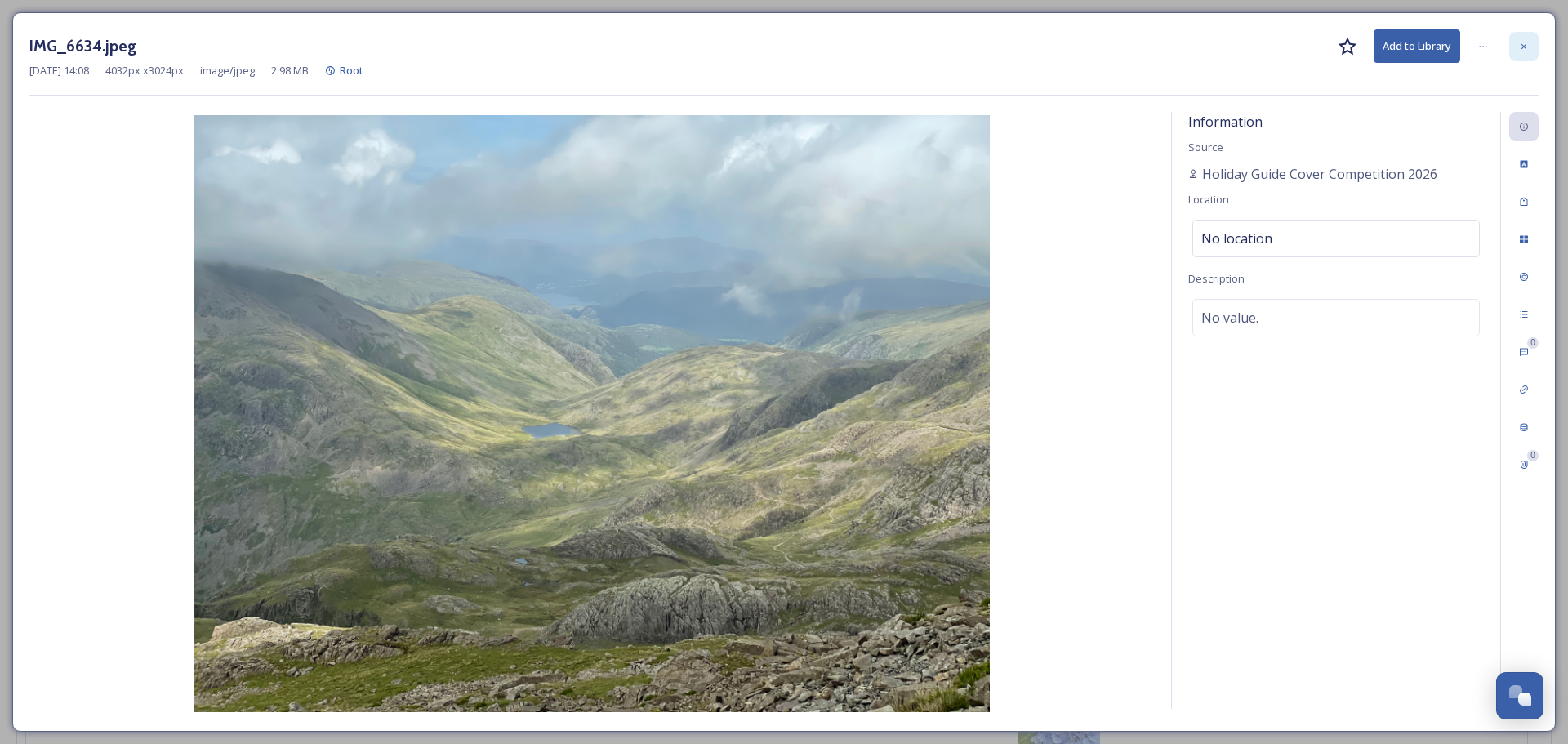
click at [1519, 42] on div at bounding box center [1523, 46] width 29 height 29
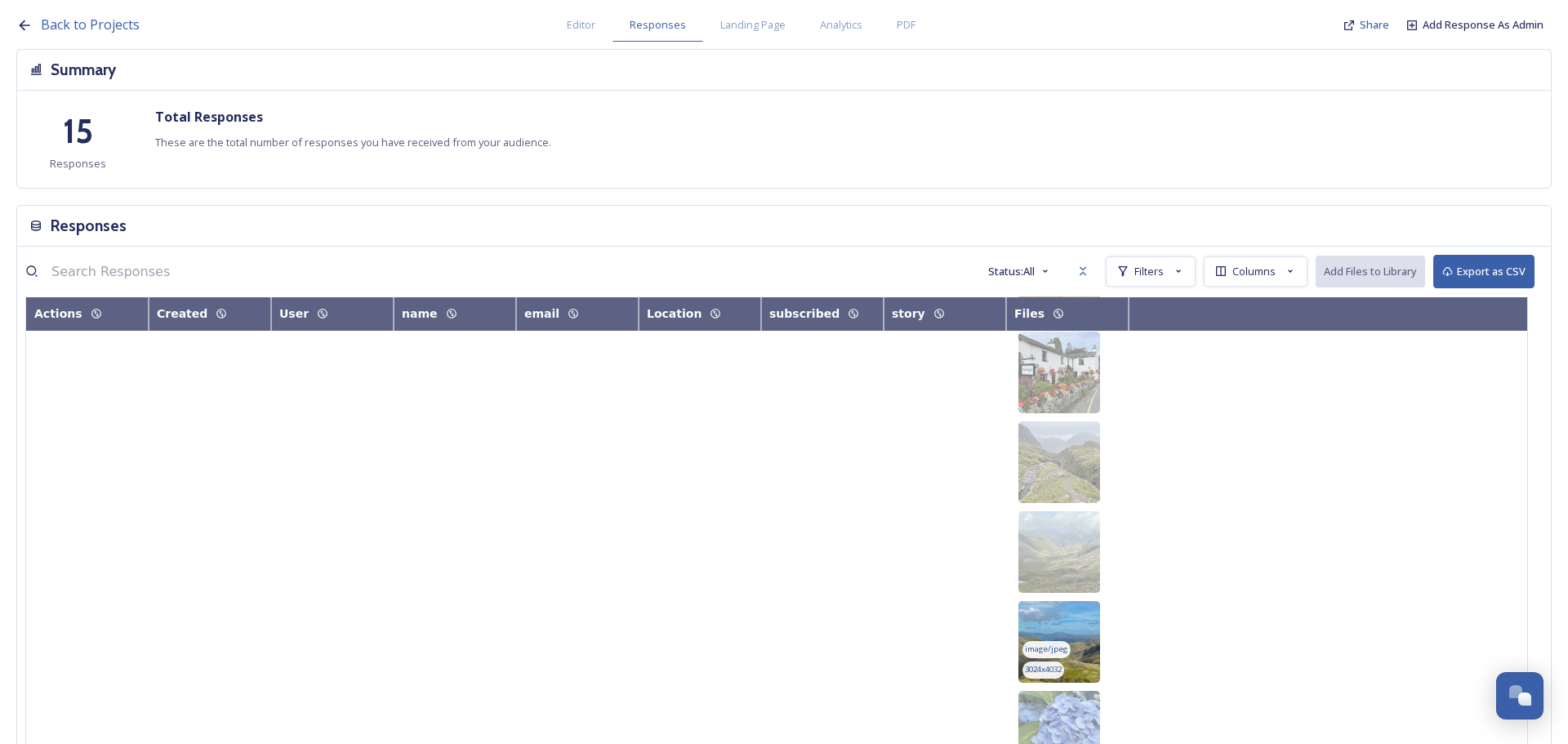
click at [1091, 601] on img at bounding box center [1059, 642] width 82 height 82
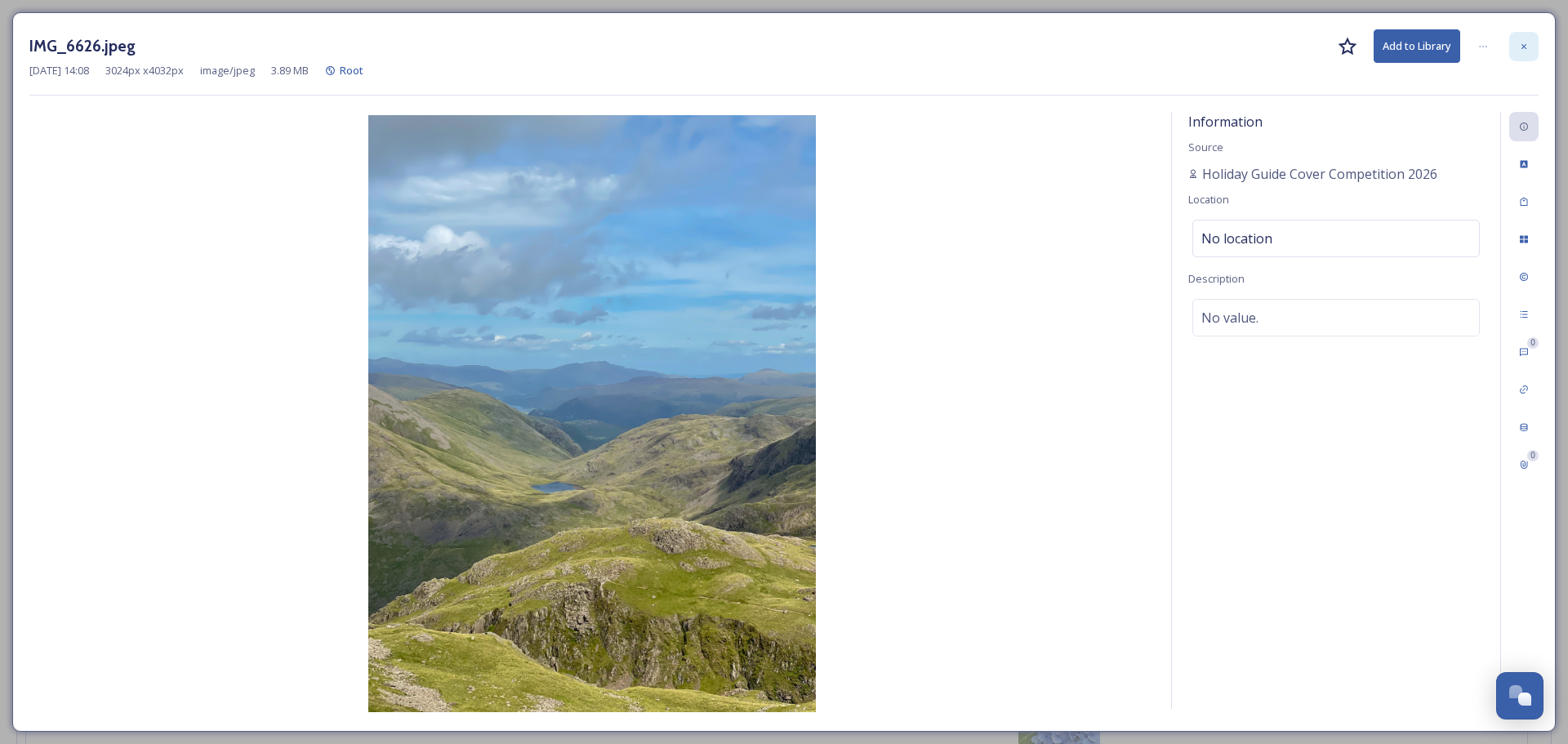
click at [1526, 44] on icon at bounding box center [1524, 46] width 5 height 5
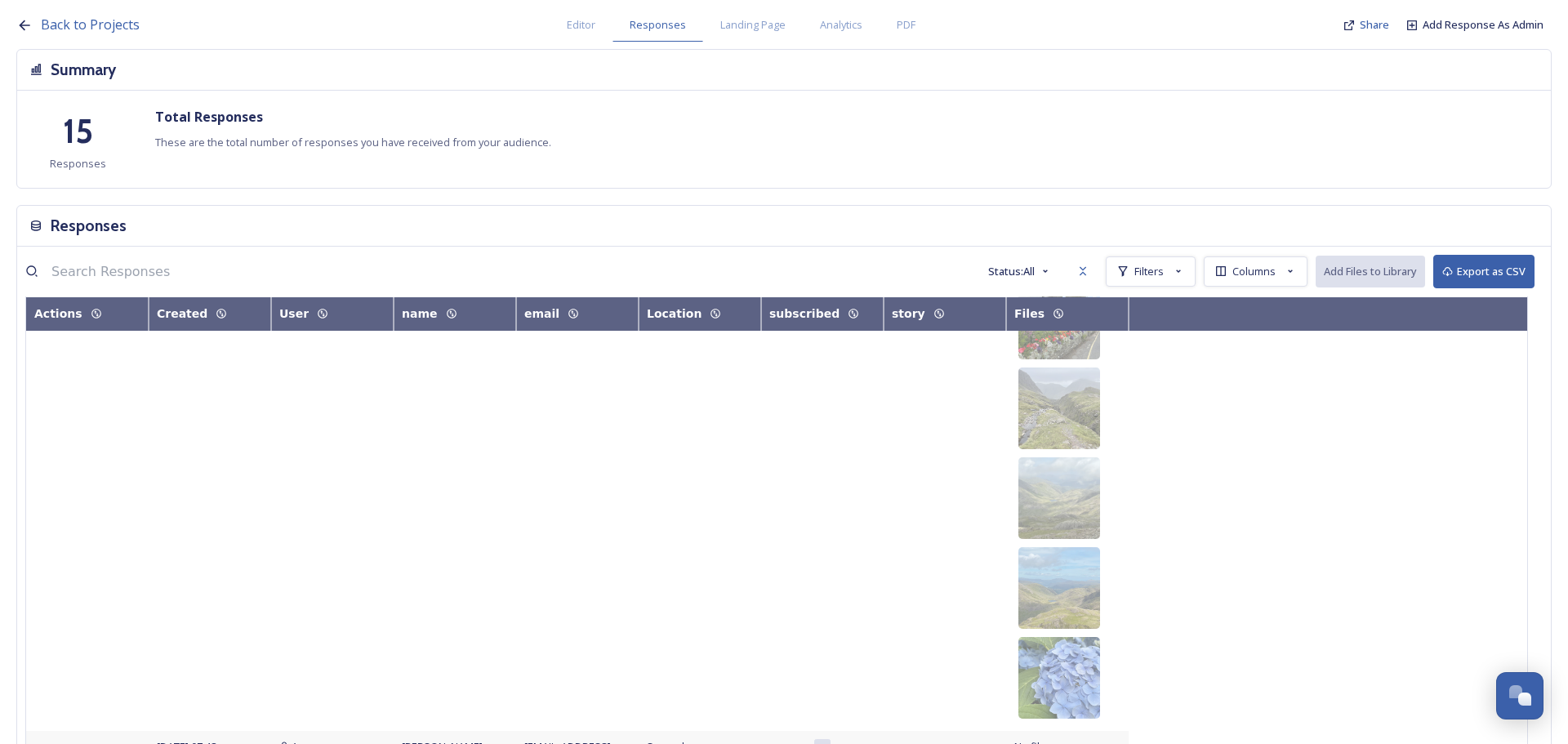
scroll to position [1388, 0]
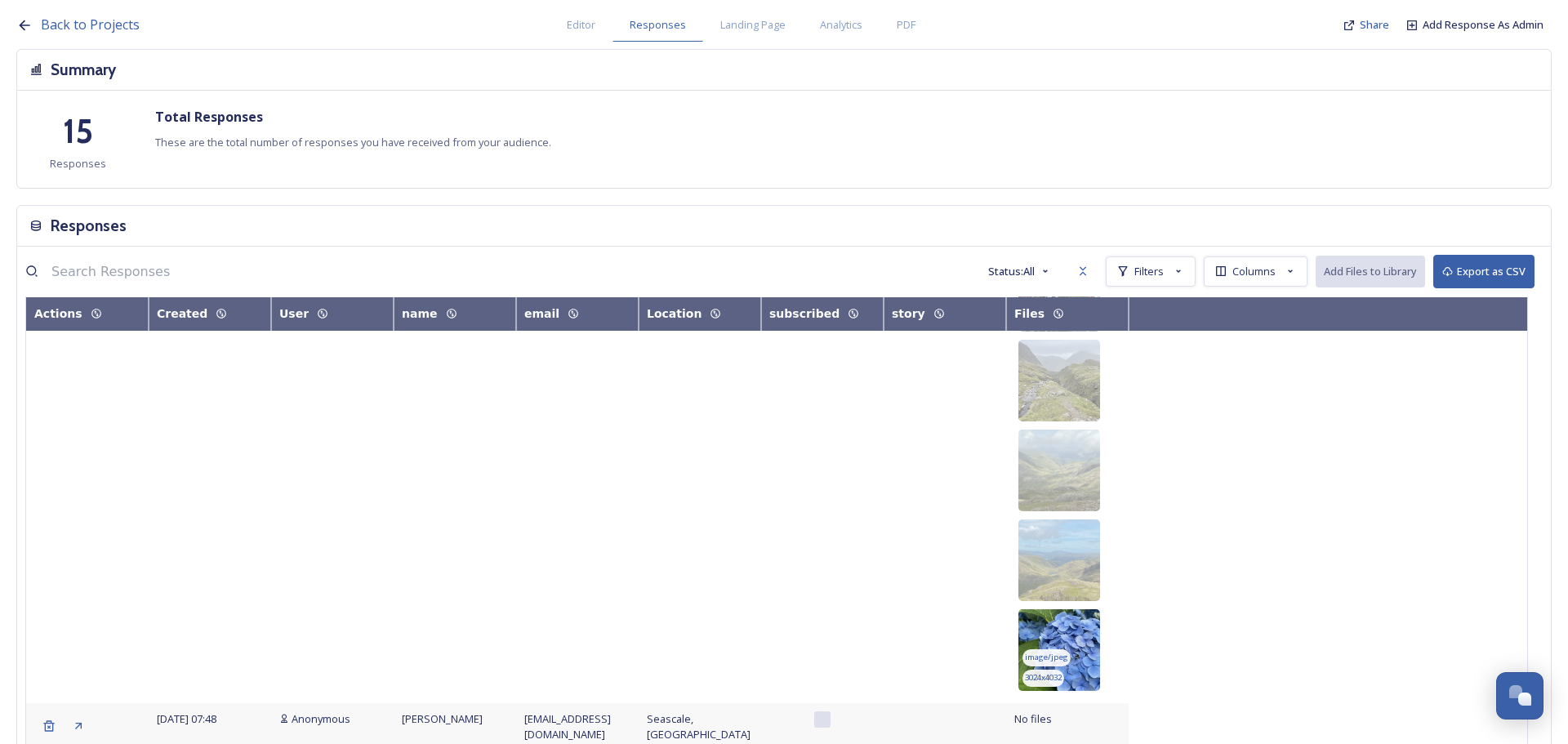
click at [1087, 609] on img at bounding box center [1059, 650] width 82 height 82
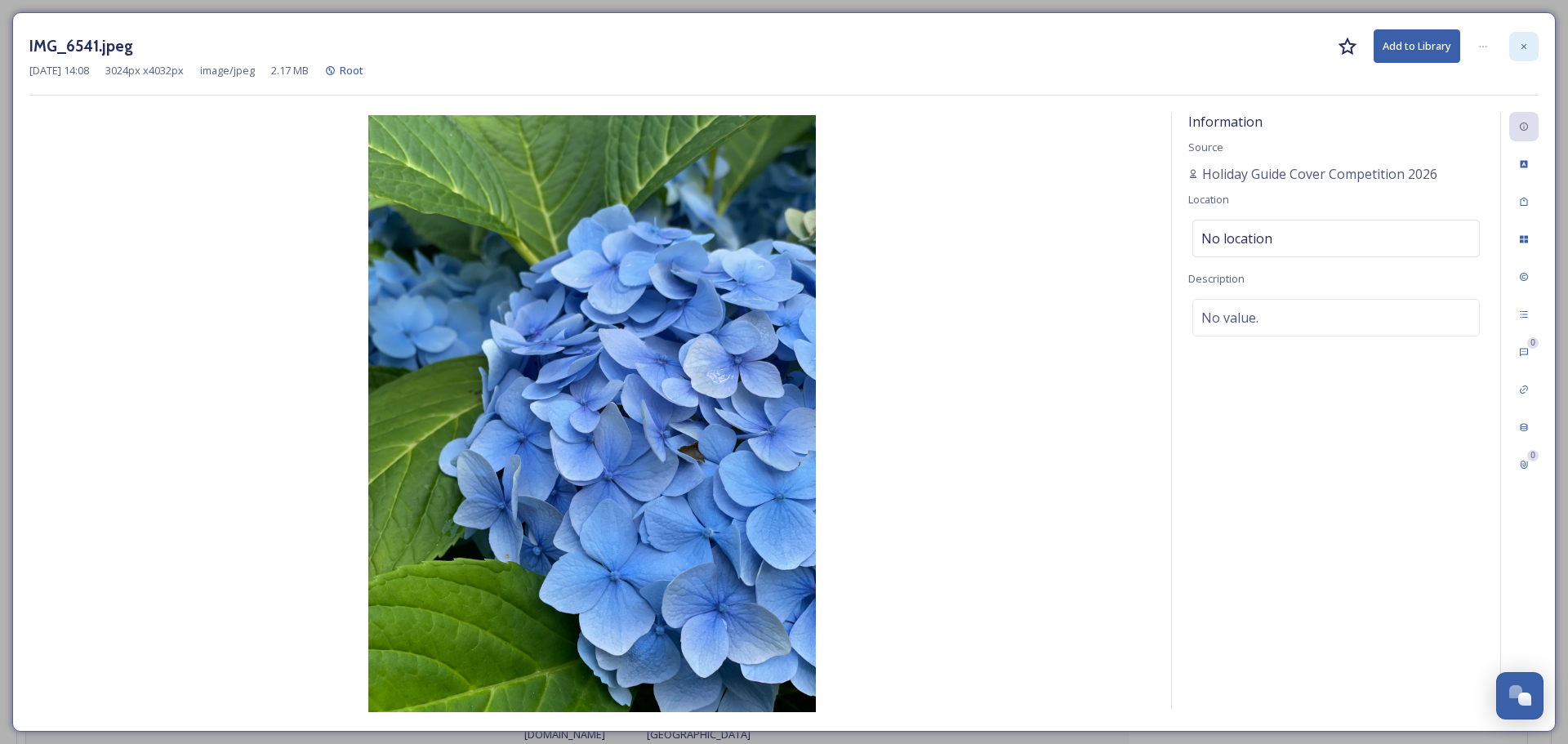
click at [1516, 58] on div at bounding box center [1523, 46] width 29 height 29
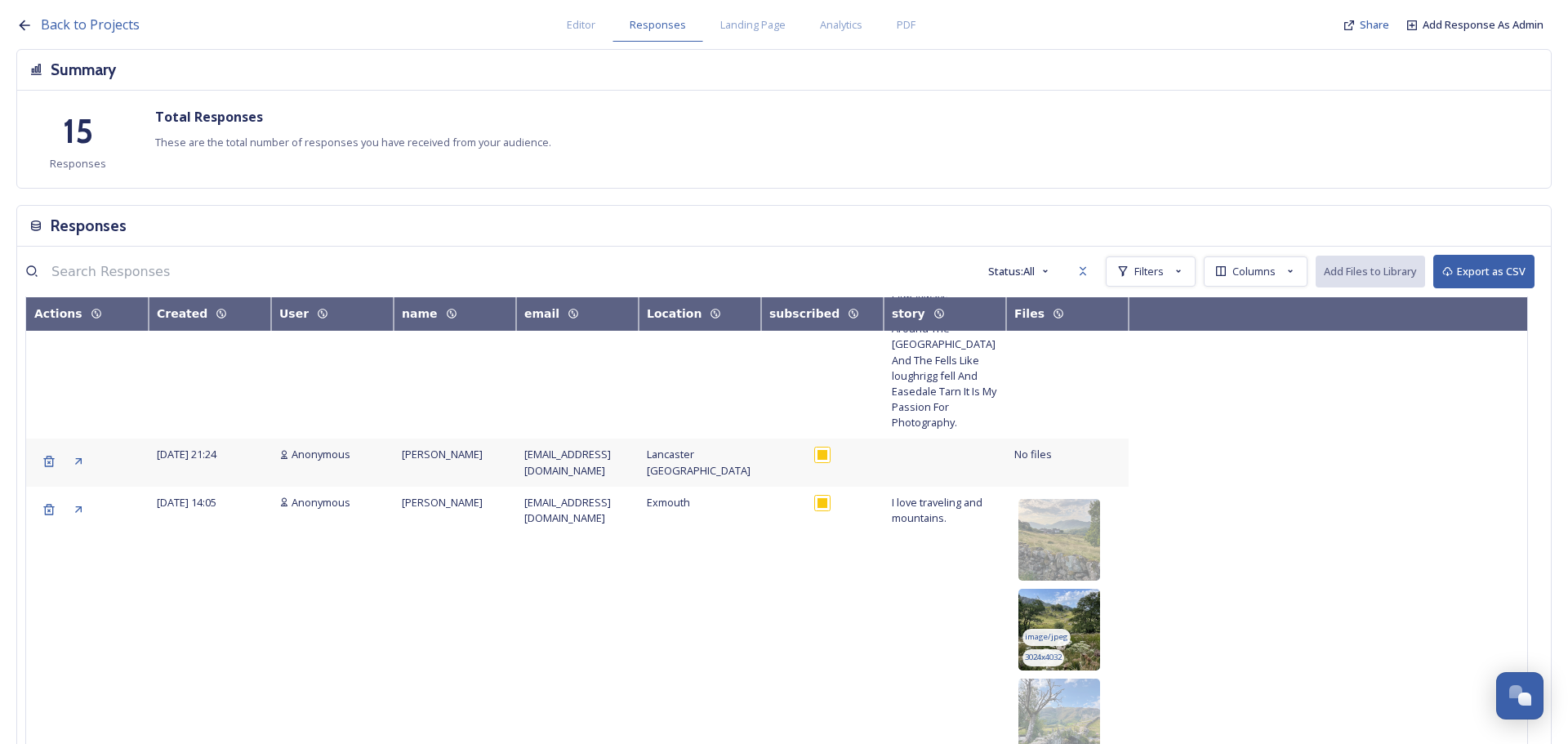
scroll to position [816, 0]
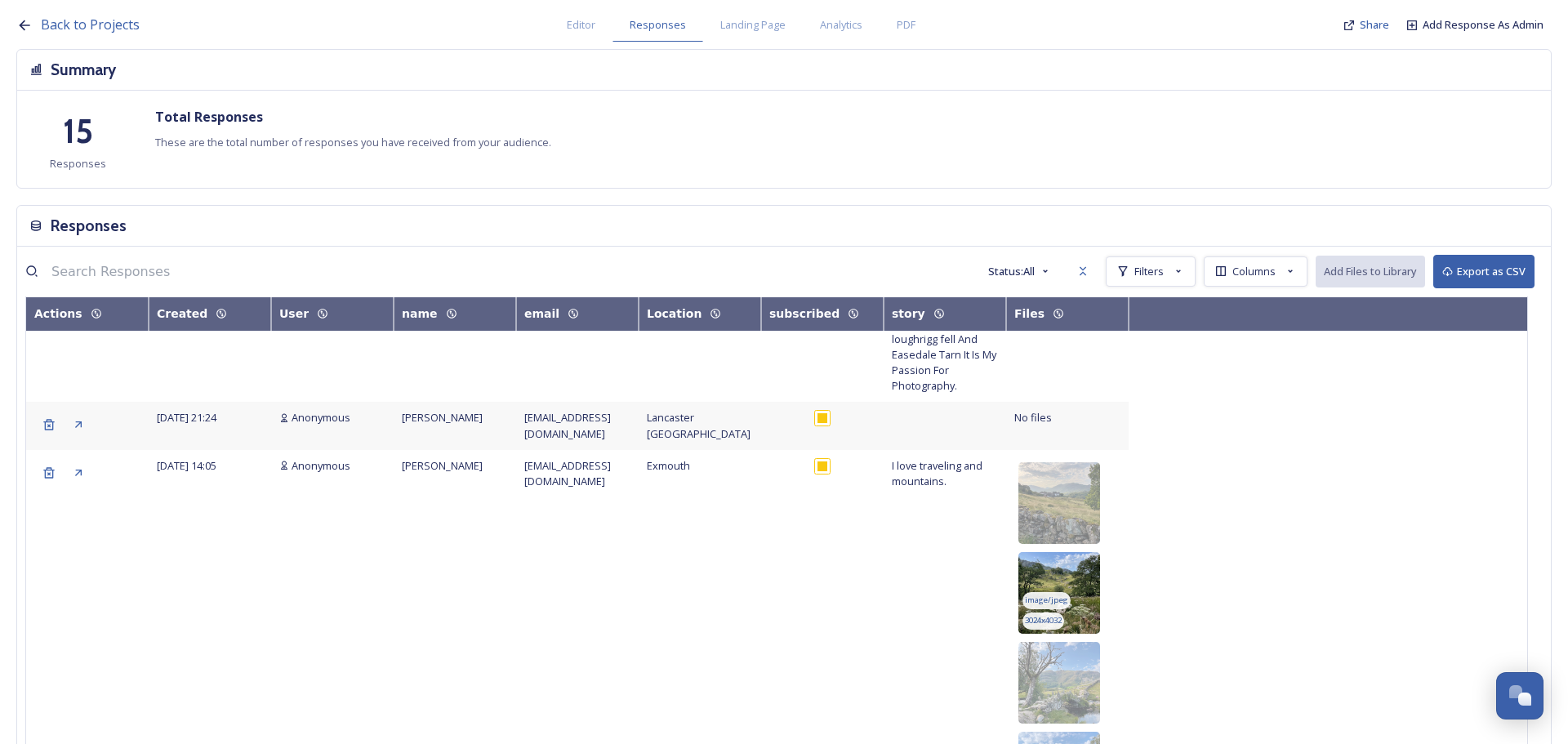
click at [1076, 552] on img at bounding box center [1059, 593] width 82 height 82
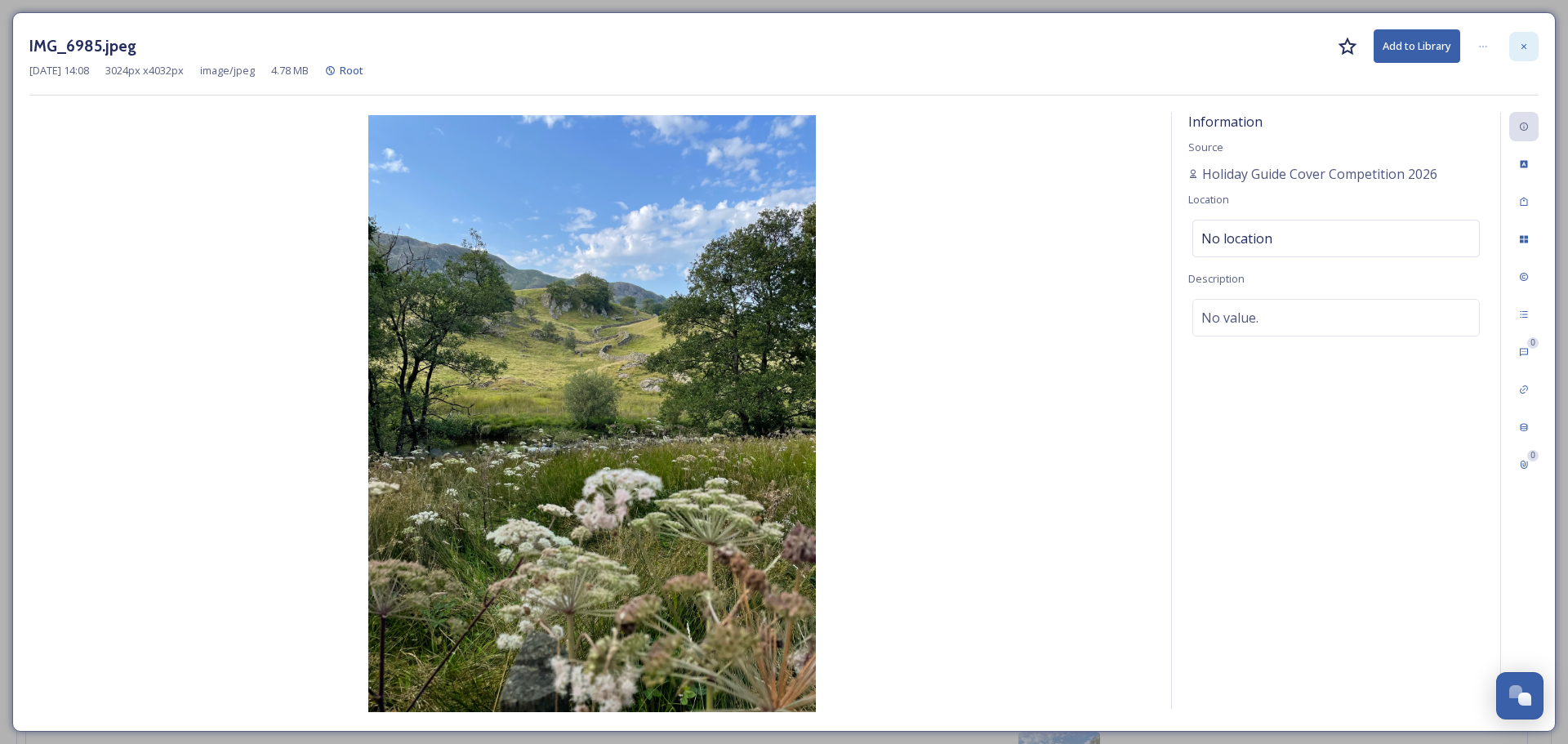
click at [1524, 47] on icon at bounding box center [1524, 47] width 10 height 10
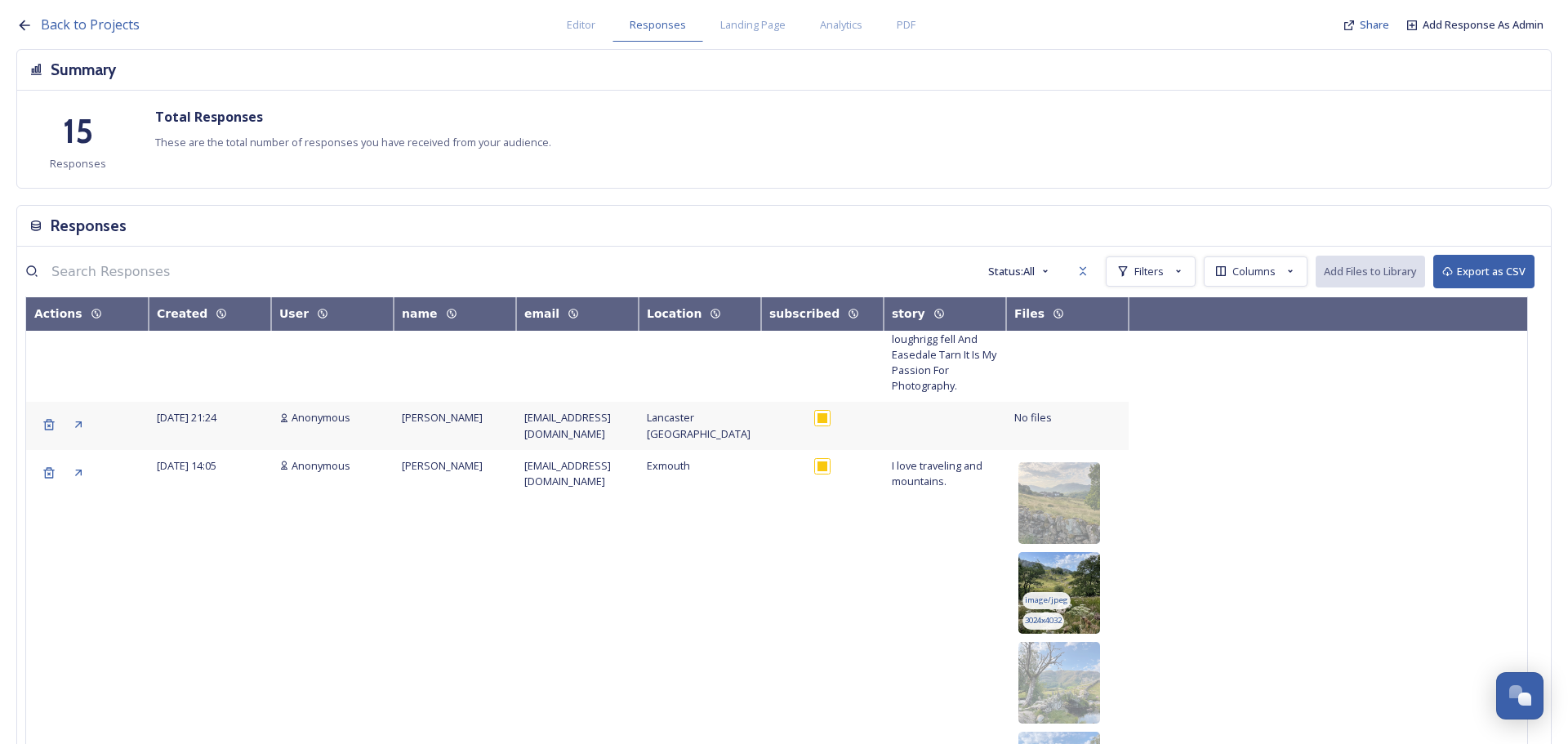
click at [1080, 552] on img at bounding box center [1059, 593] width 82 height 82
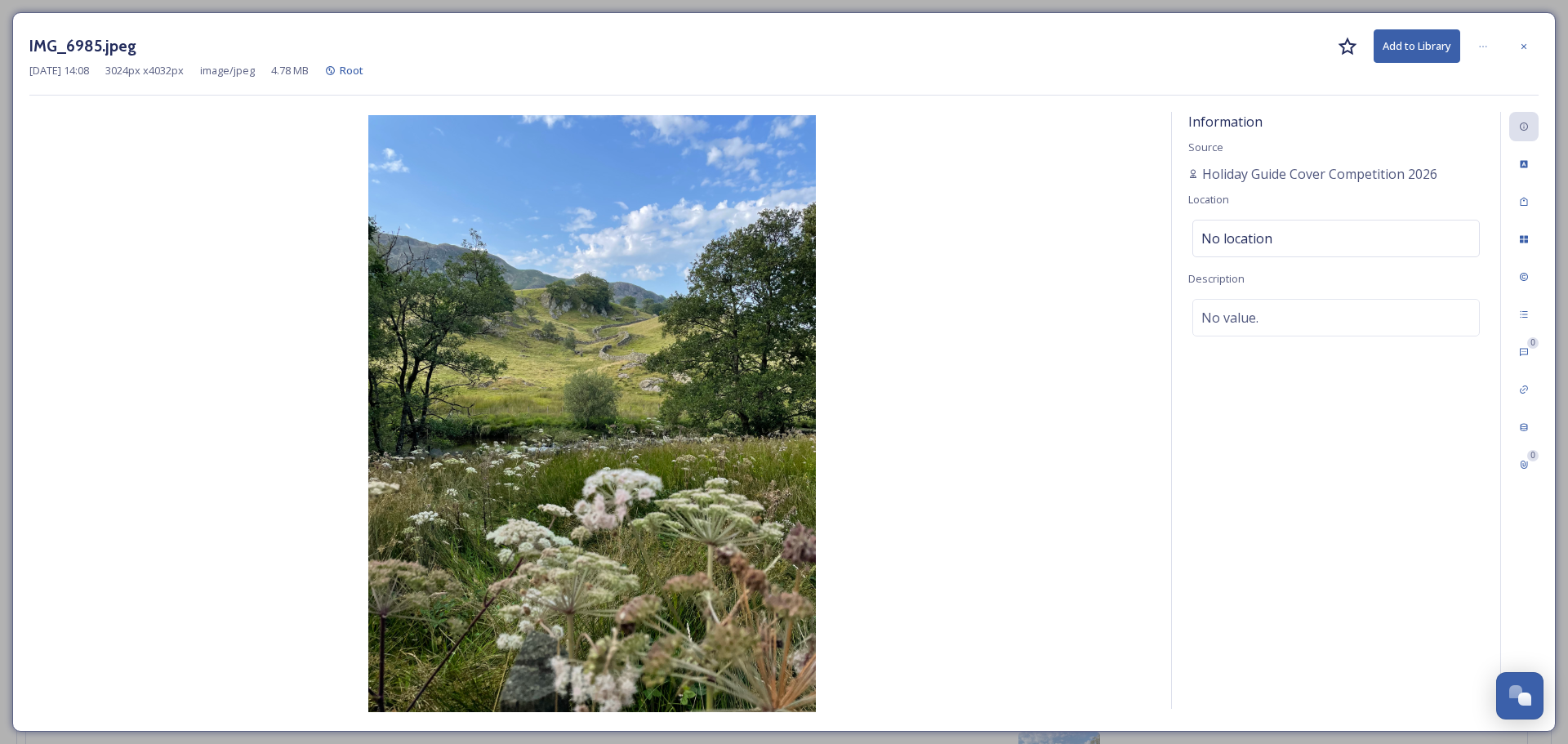
drag, startPoint x: 1528, startPoint y: 41, endPoint x: 1515, endPoint y: 92, distance: 52.6
click at [1528, 42] on icon at bounding box center [1524, 47] width 10 height 10
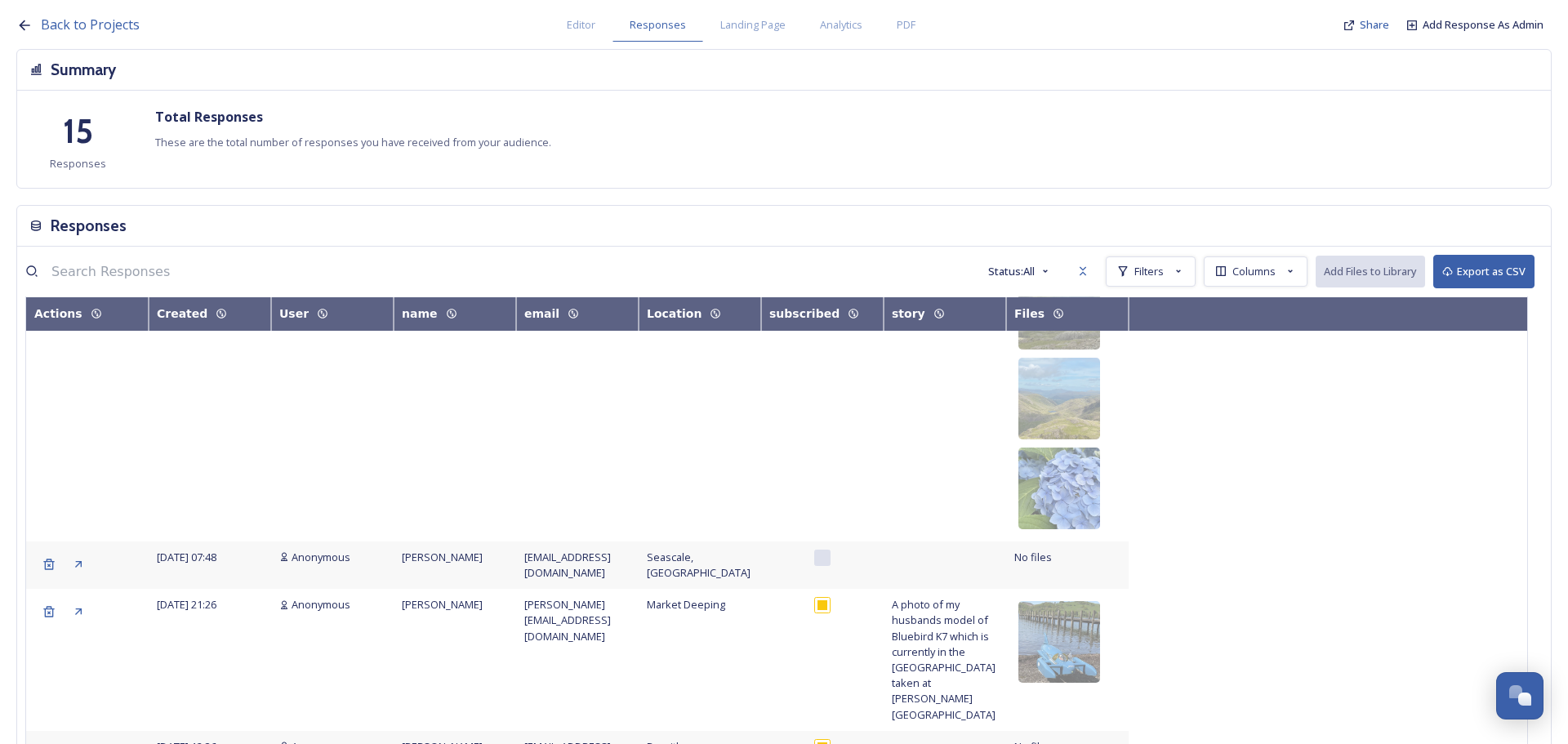
scroll to position [1551, 0]
click at [1084, 599] on img at bounding box center [1059, 640] width 82 height 82
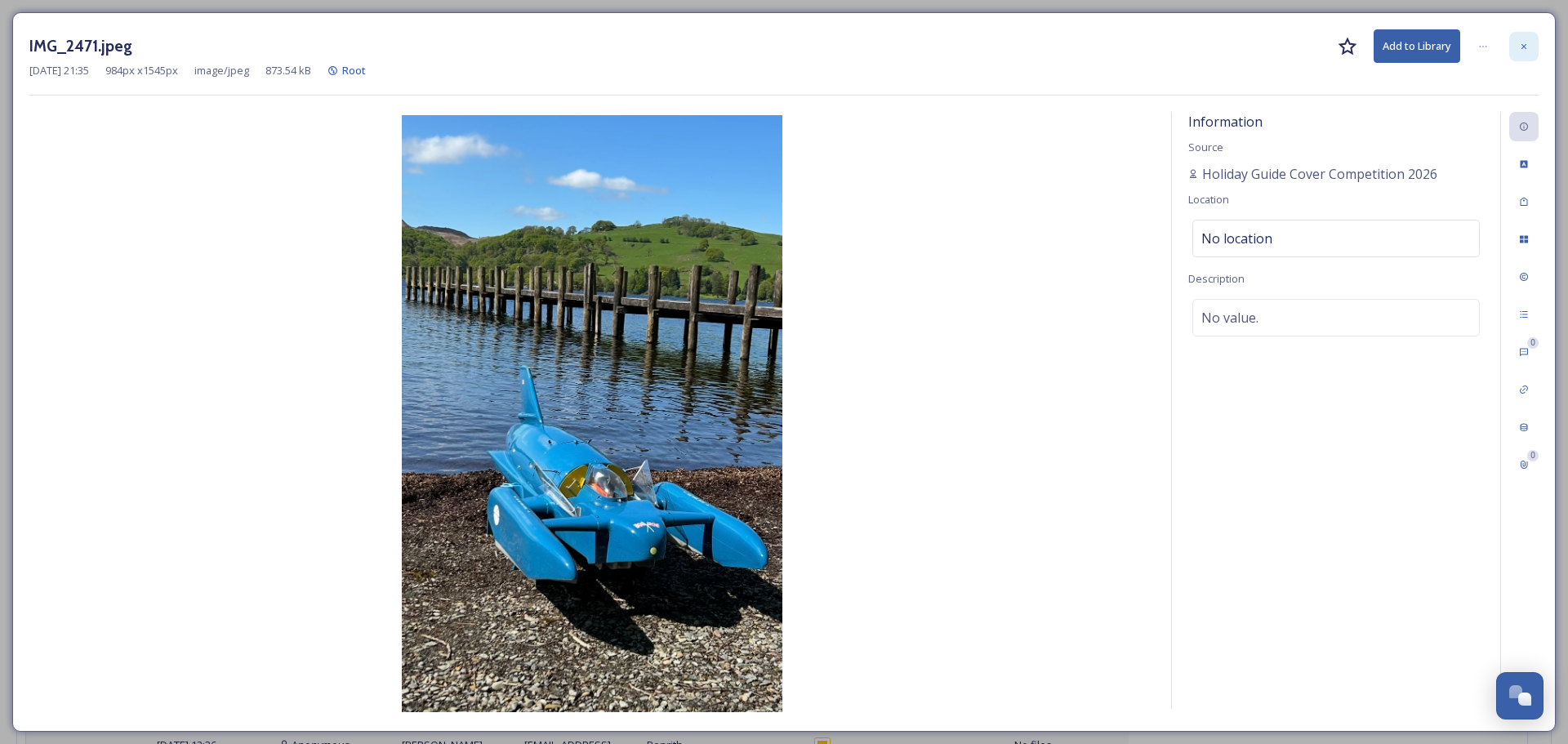
click at [1525, 43] on icon at bounding box center [1524, 47] width 10 height 10
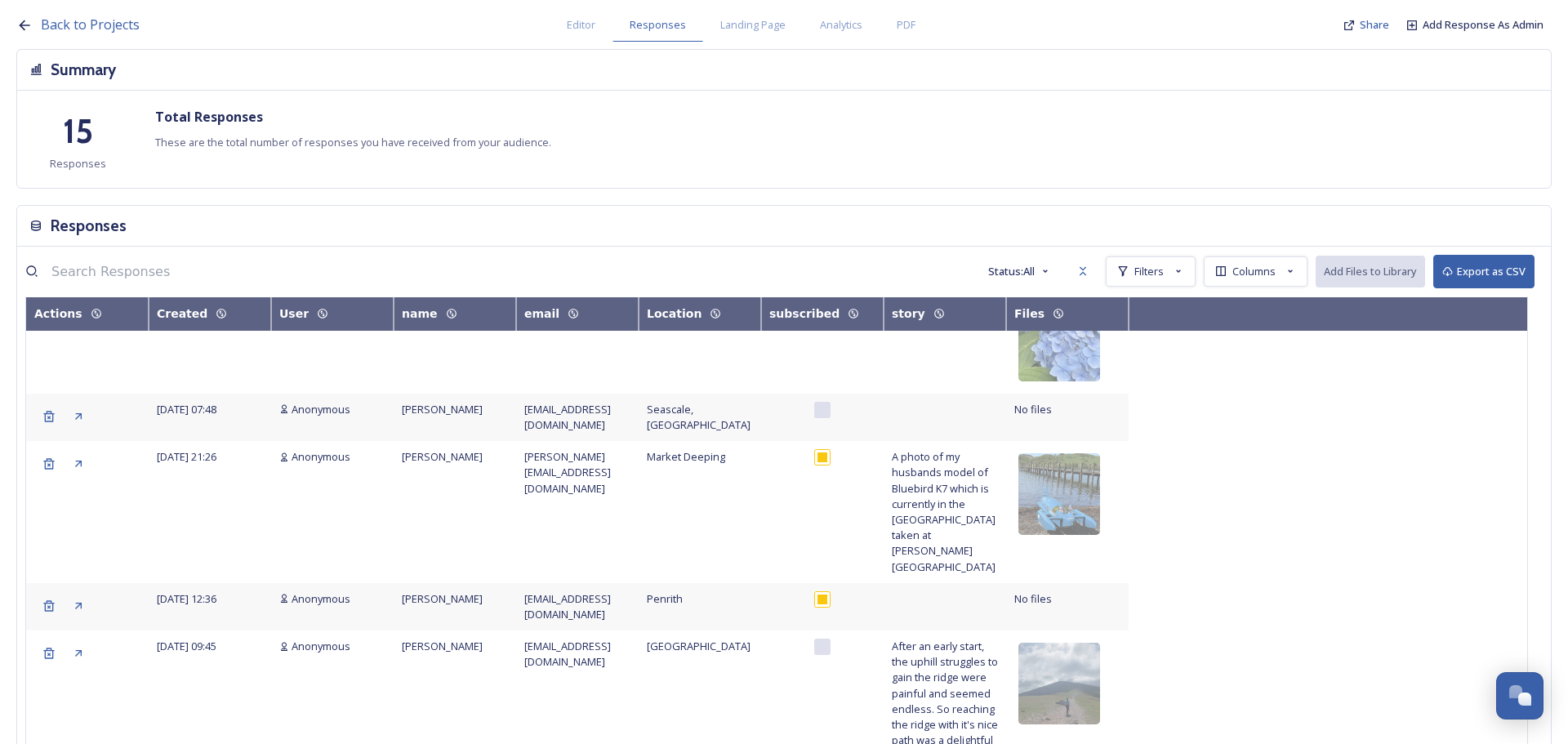
scroll to position [1715, 0]
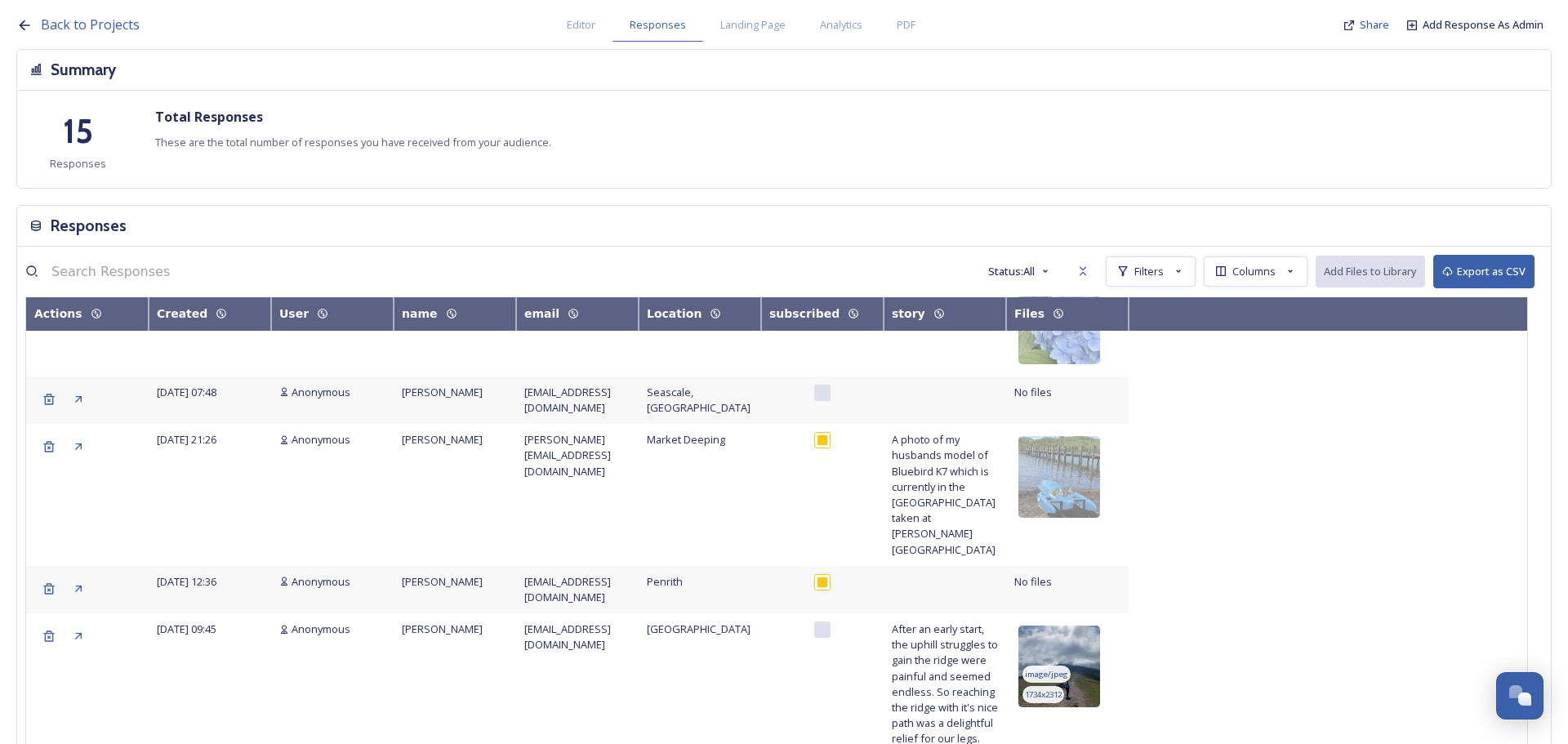
click at [1092, 626] on img at bounding box center [1059, 667] width 82 height 82
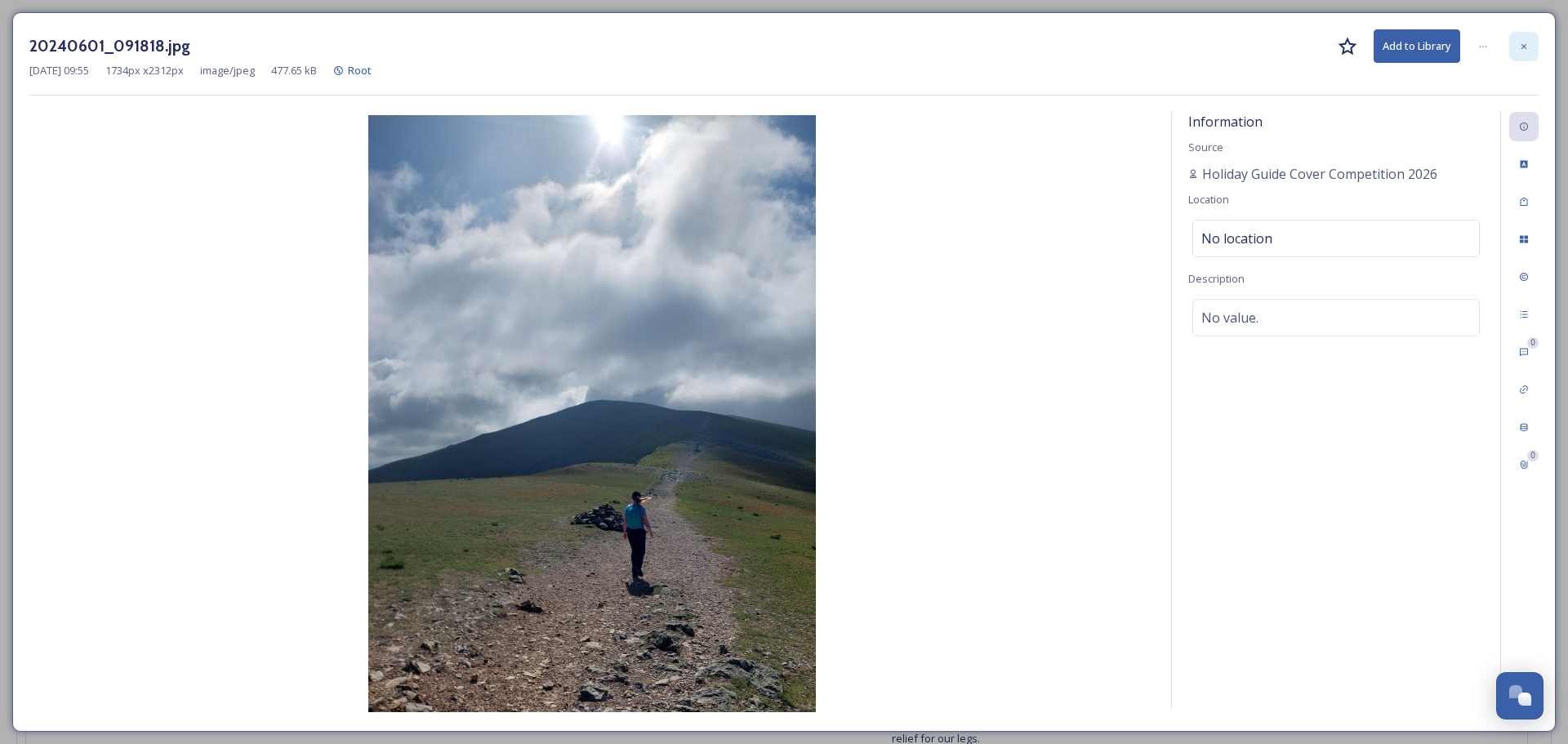
click at [1531, 45] on div at bounding box center [1523, 46] width 29 height 29
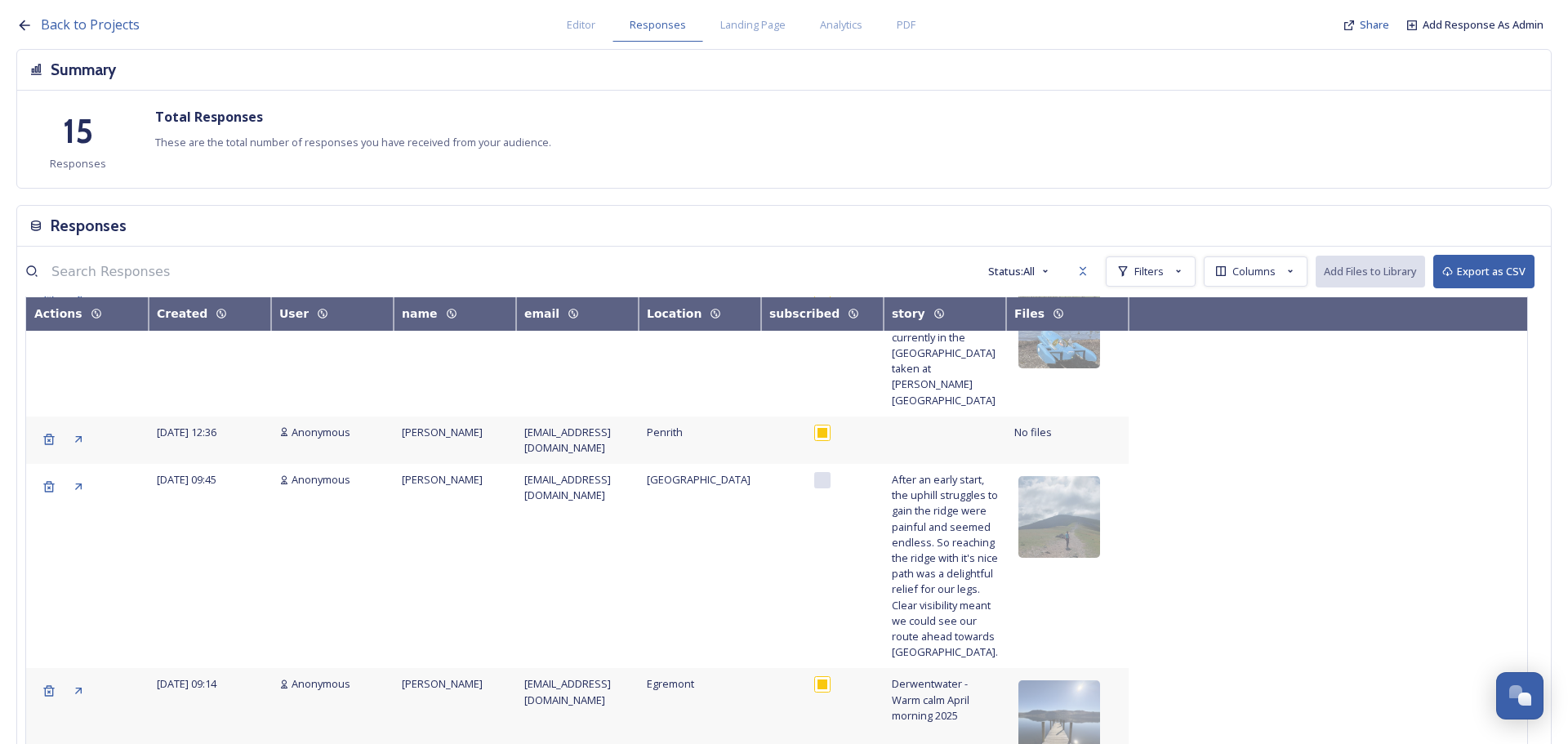
scroll to position [1870, 0]
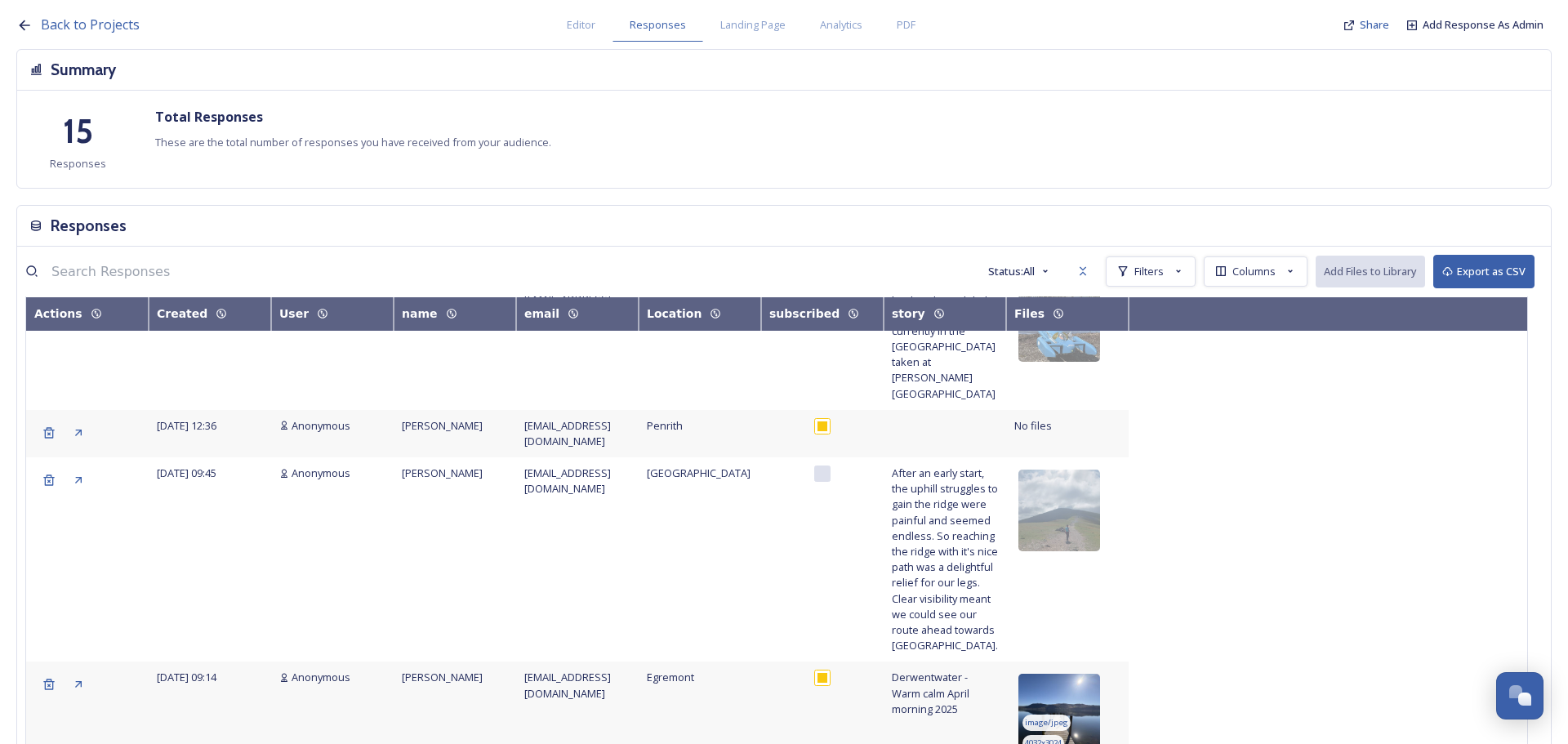
click at [1079, 674] on img at bounding box center [1059, 715] width 82 height 82
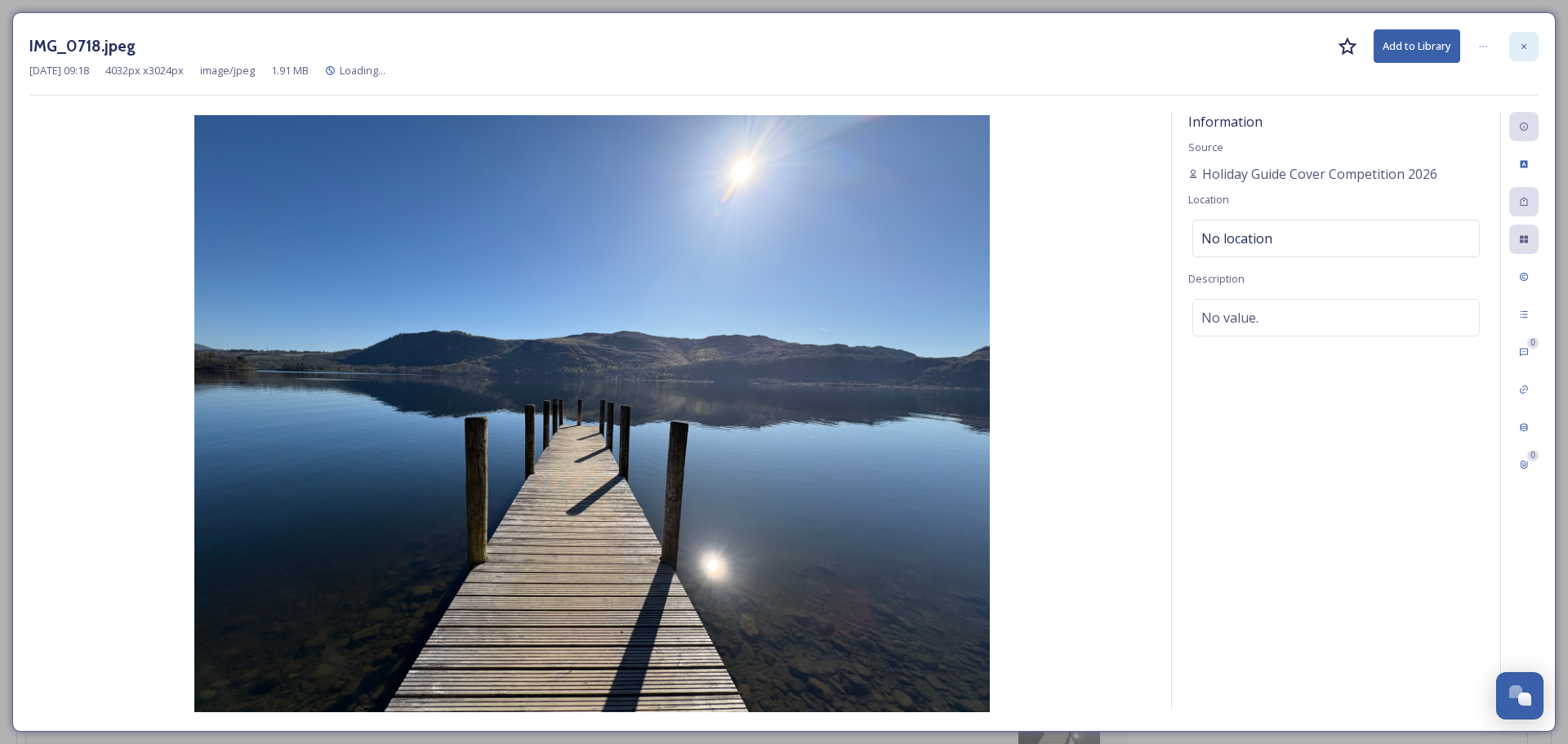
click at [1527, 47] on icon at bounding box center [1524, 47] width 10 height 10
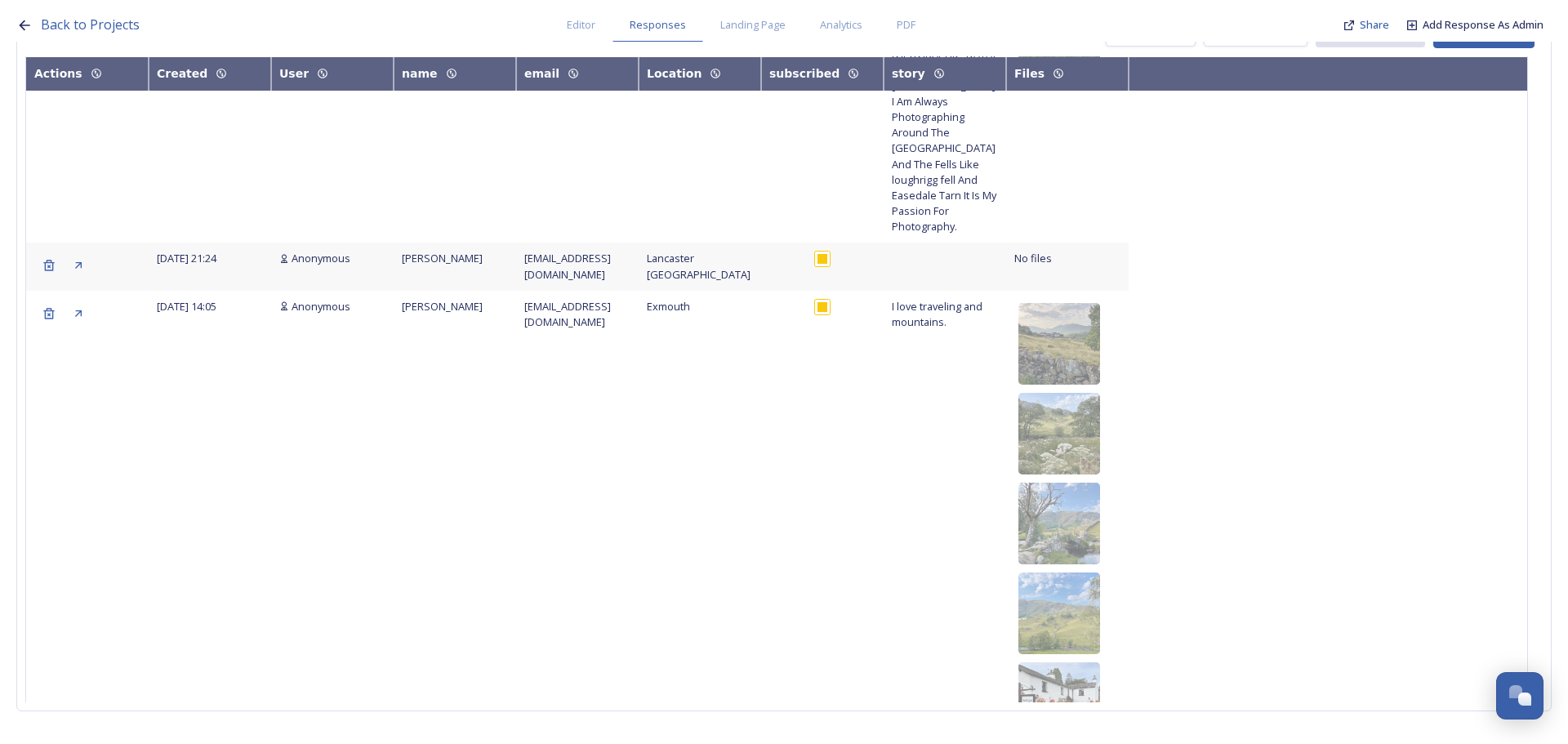
scroll to position [727, 0]
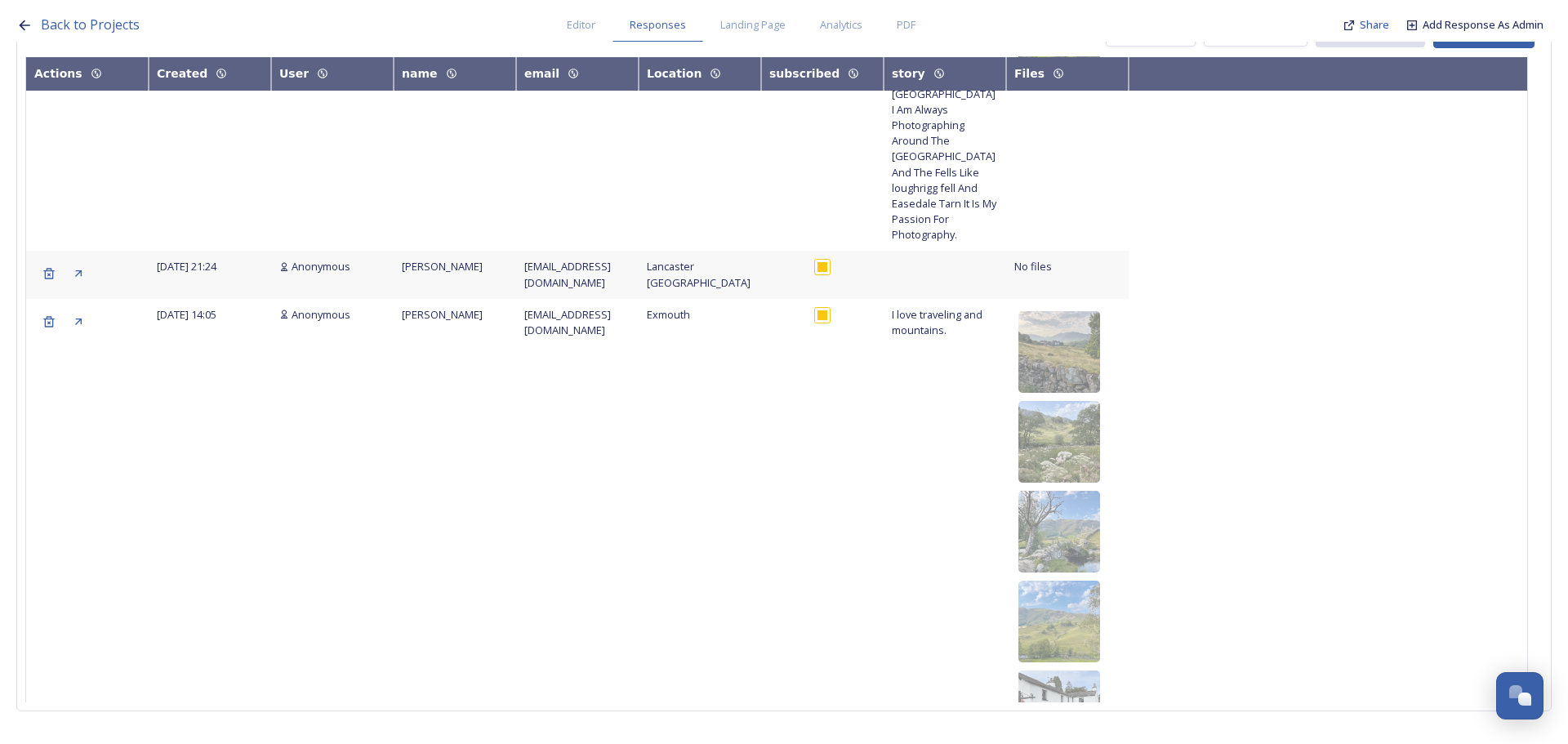
click at [567, 307] on span "[EMAIL_ADDRESS][DOMAIN_NAME]" at bounding box center [567, 322] width 87 height 30
click at [1080, 311] on img at bounding box center [1059, 352] width 82 height 82
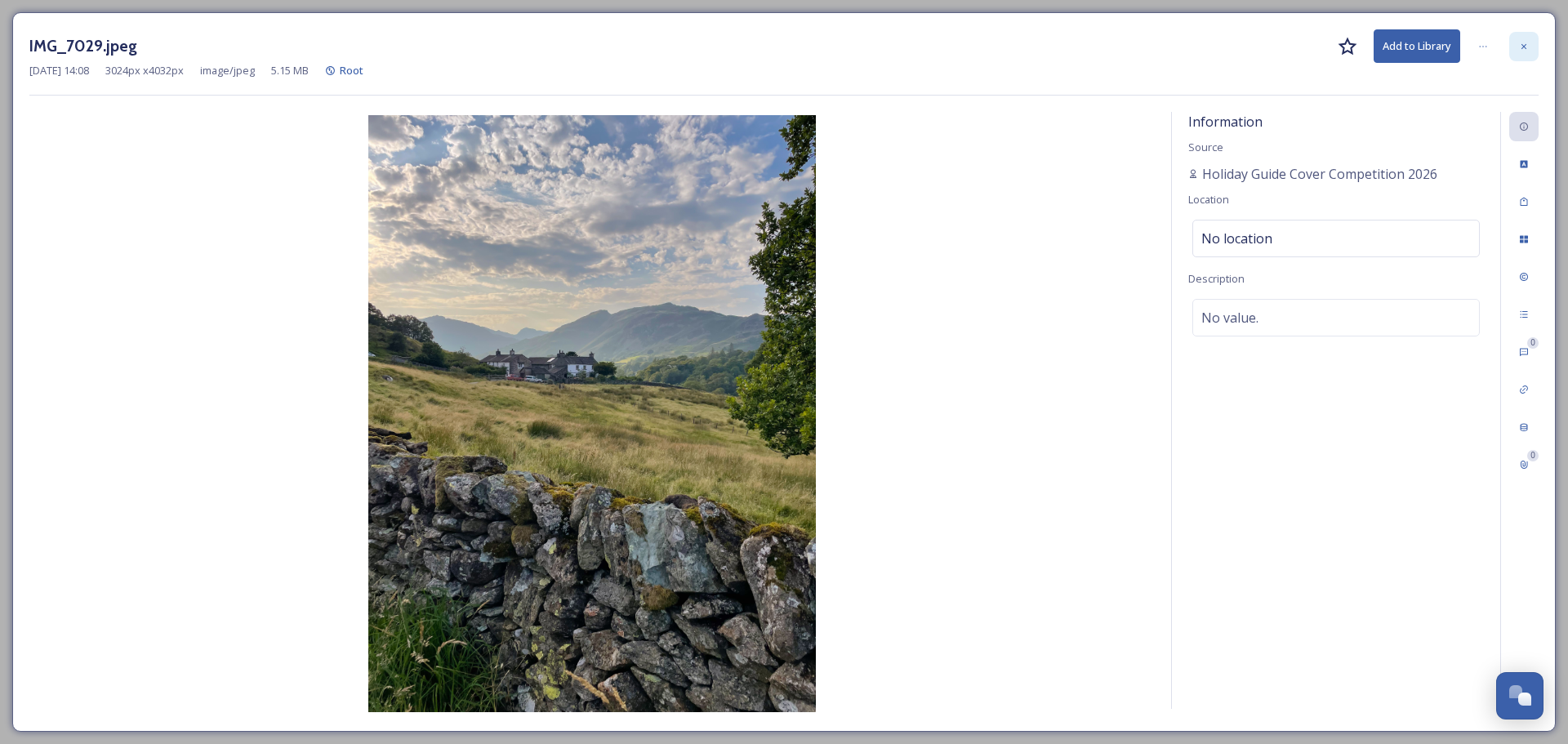
click at [1514, 50] on div at bounding box center [1523, 46] width 29 height 29
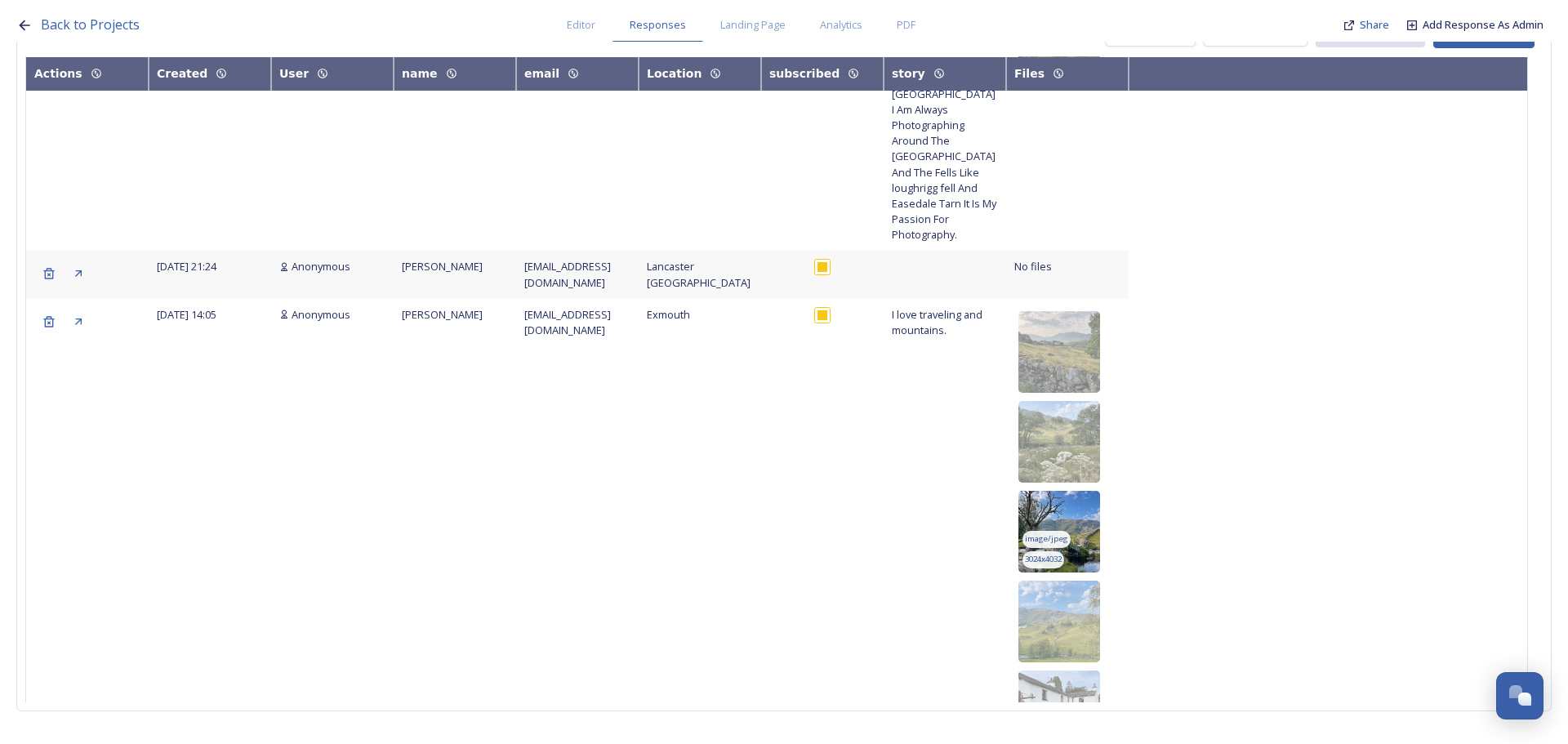
click at [1096, 491] on img at bounding box center [1059, 532] width 82 height 82
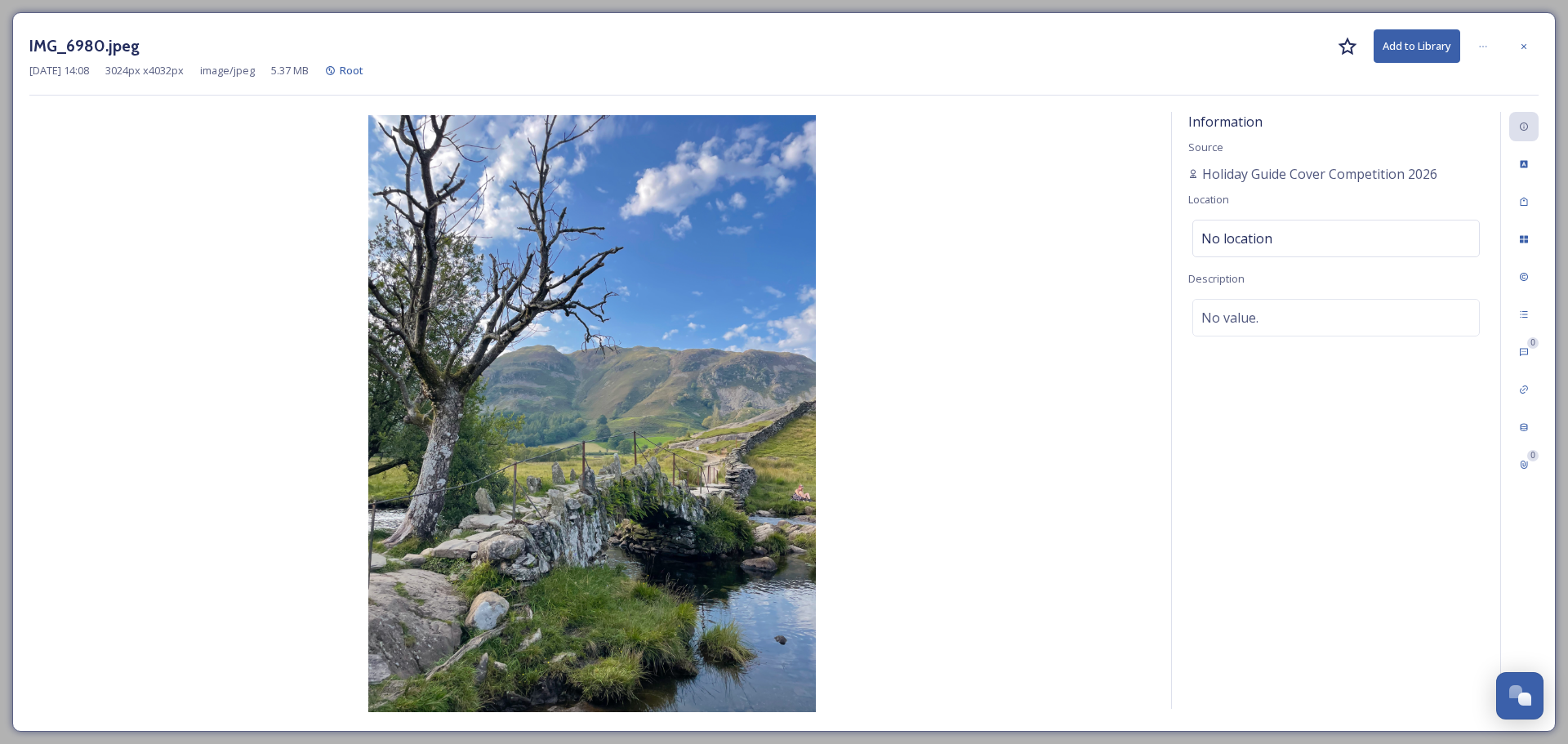
drag, startPoint x: 1525, startPoint y: 44, endPoint x: 1506, endPoint y: 23, distance: 28.3
click at [1525, 44] on icon at bounding box center [1524, 47] width 10 height 10
